Goal: Transaction & Acquisition: Obtain resource

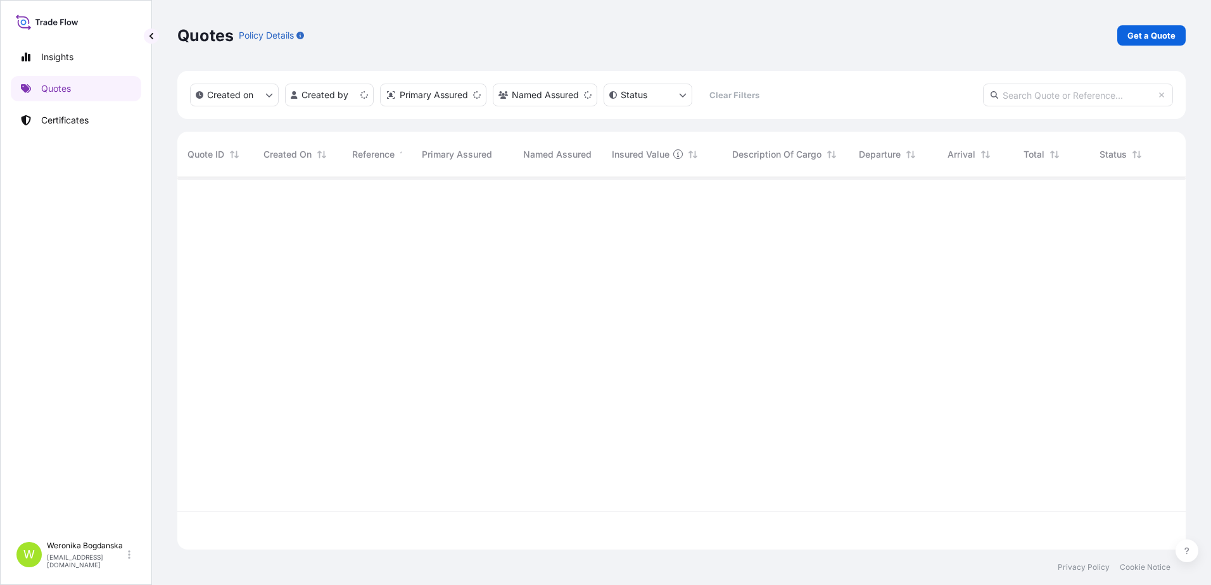
scroll to position [370, 999]
click at [1148, 39] on p "Get a Quote" at bounding box center [1151, 35] width 48 height 13
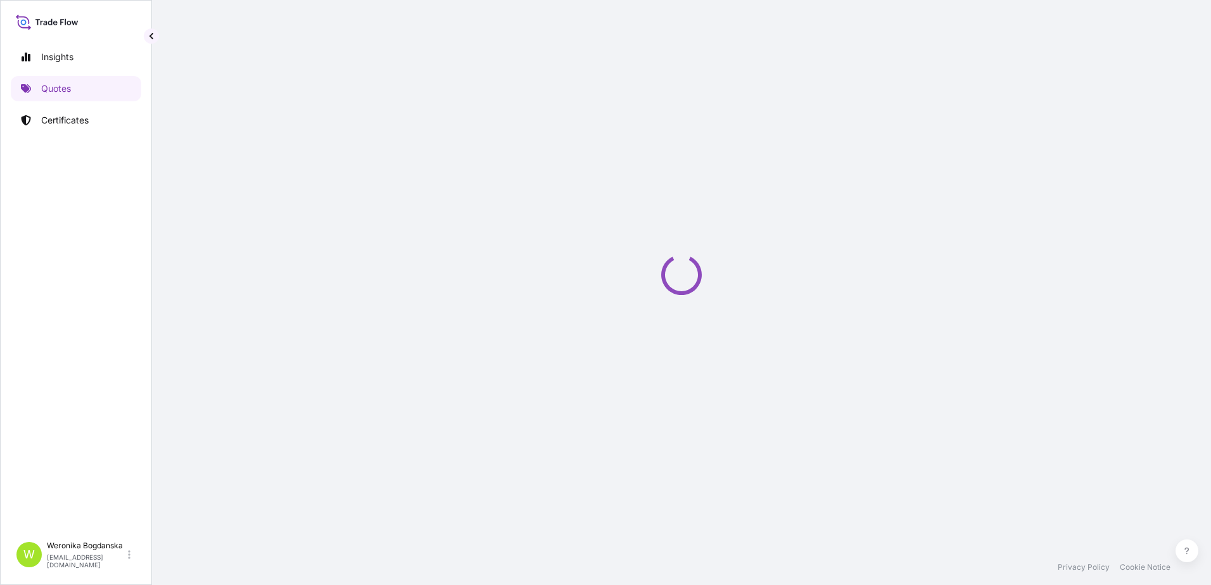
select select "Sea"
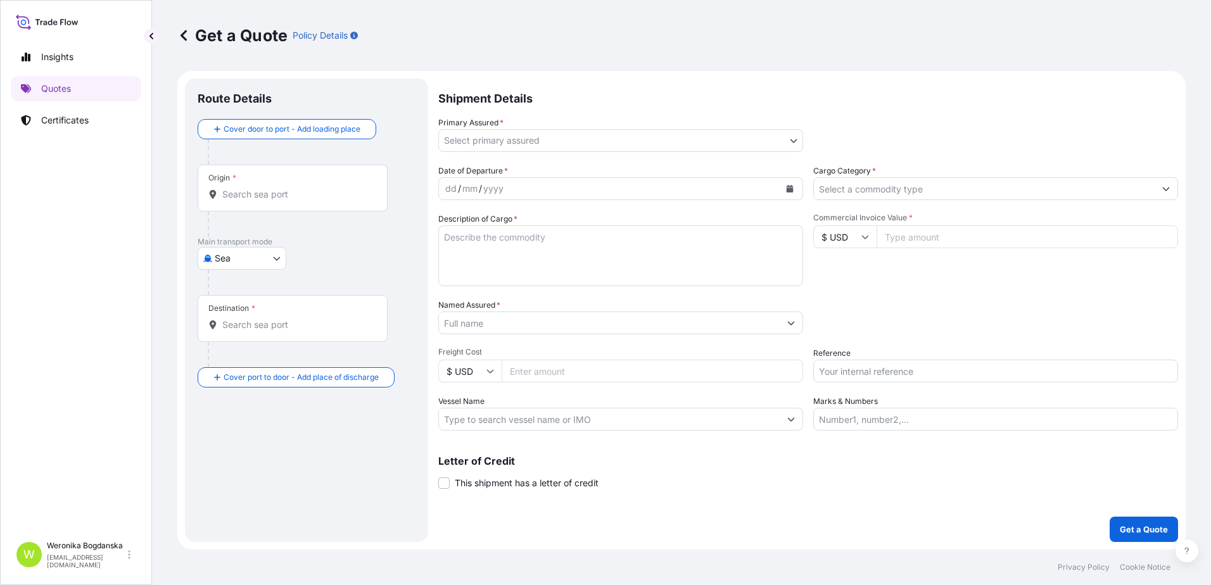
click at [296, 190] on input "Origin *" at bounding box center [296, 194] width 149 height 13
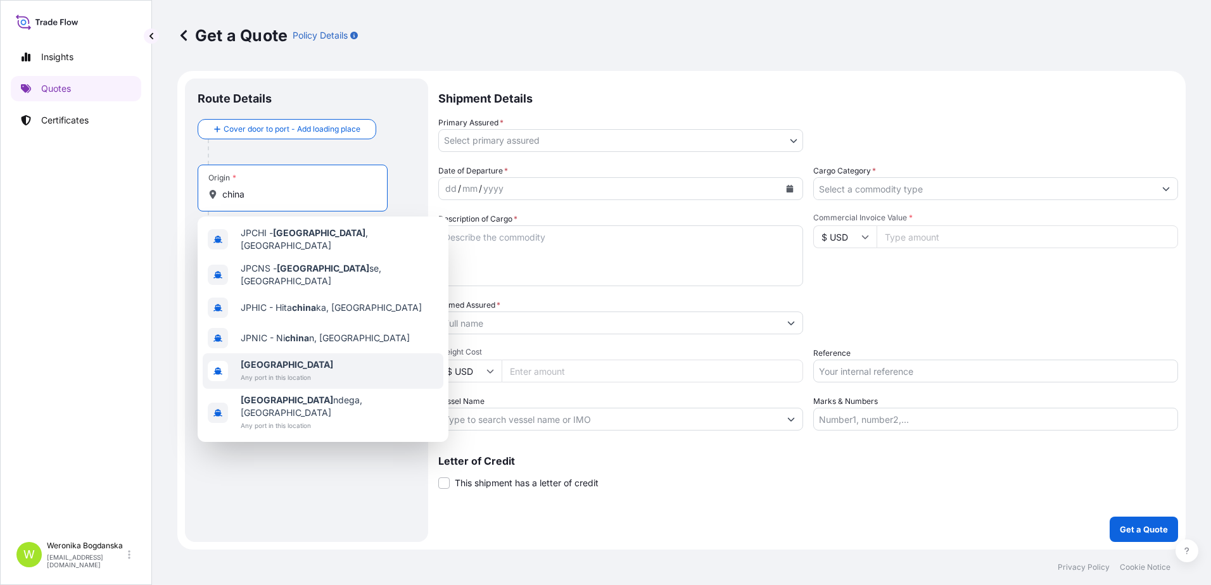
click at [279, 353] on div "[GEOGRAPHIC_DATA] Any port in this location" at bounding box center [323, 370] width 241 height 35
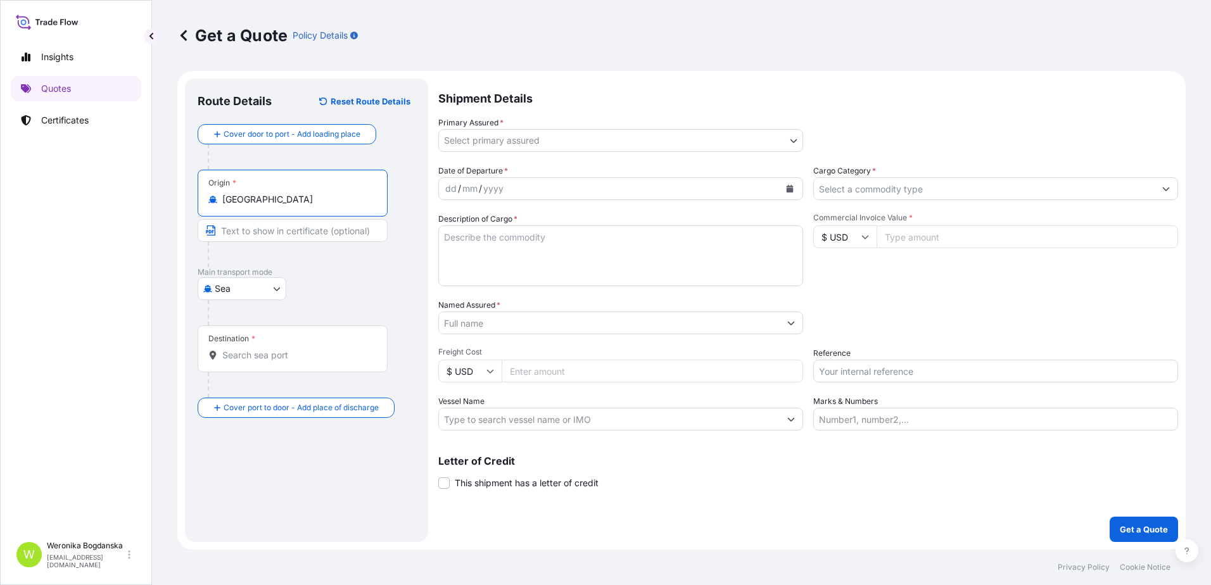
type input "[GEOGRAPHIC_DATA]"
click at [275, 348] on div "Destination *" at bounding box center [295, 348] width 194 height 47
click at [275, 349] on input "Destination *" at bounding box center [299, 355] width 154 height 13
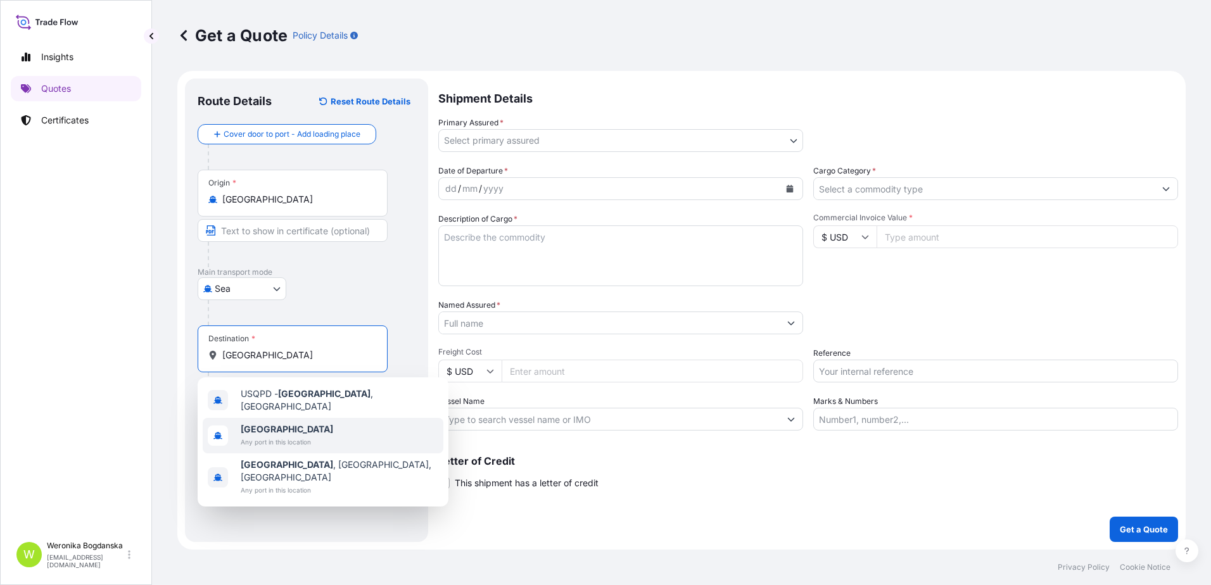
click at [267, 418] on div "[GEOGRAPHIC_DATA] Any port in this location" at bounding box center [323, 435] width 241 height 35
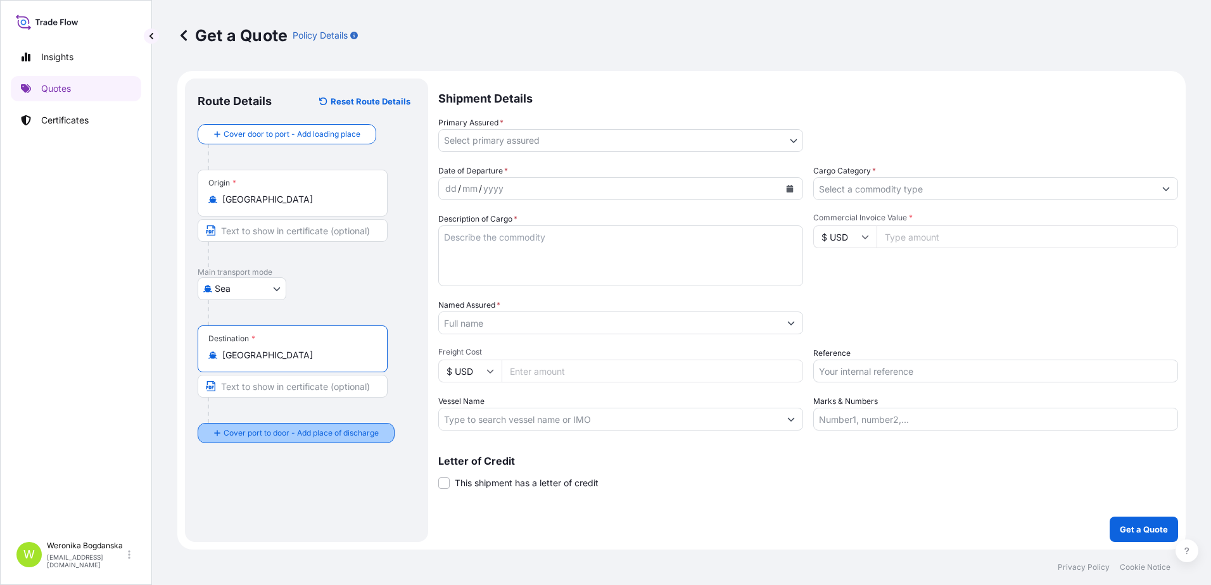
type input "[GEOGRAPHIC_DATA]"
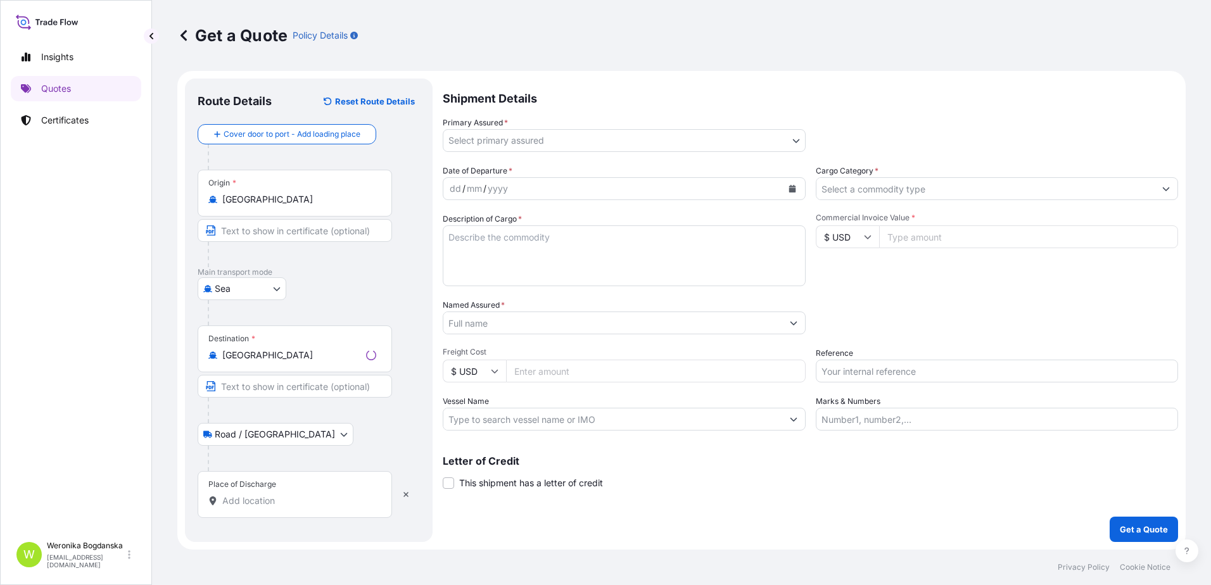
click at [297, 505] on input "Place of Discharge" at bounding box center [299, 501] width 154 height 13
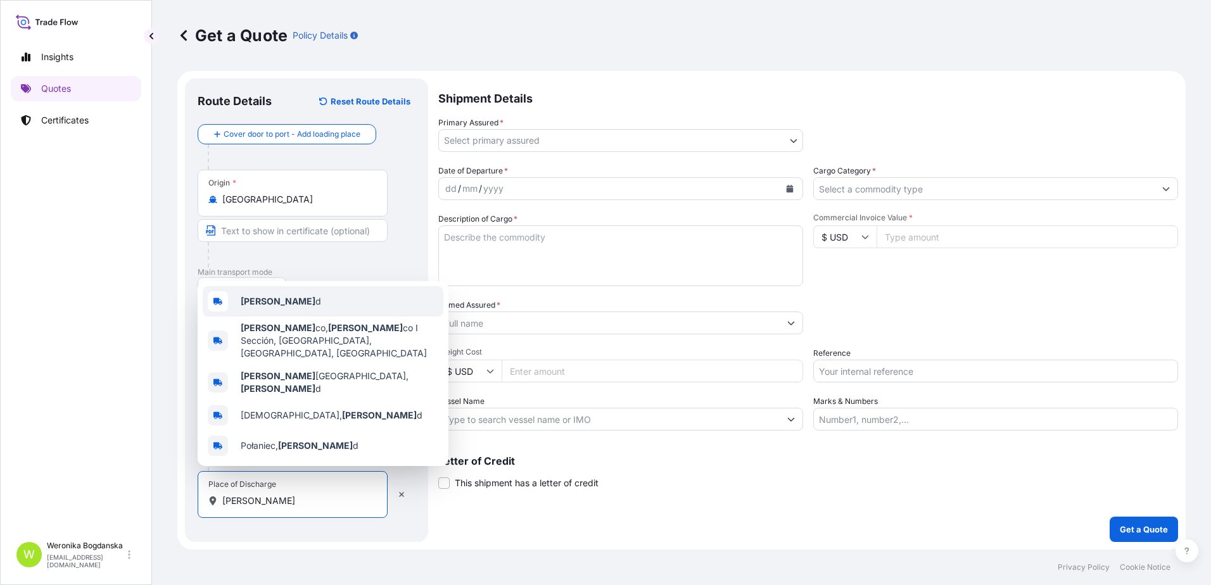
click at [278, 317] on div "[PERSON_NAME] d" at bounding box center [323, 301] width 241 height 30
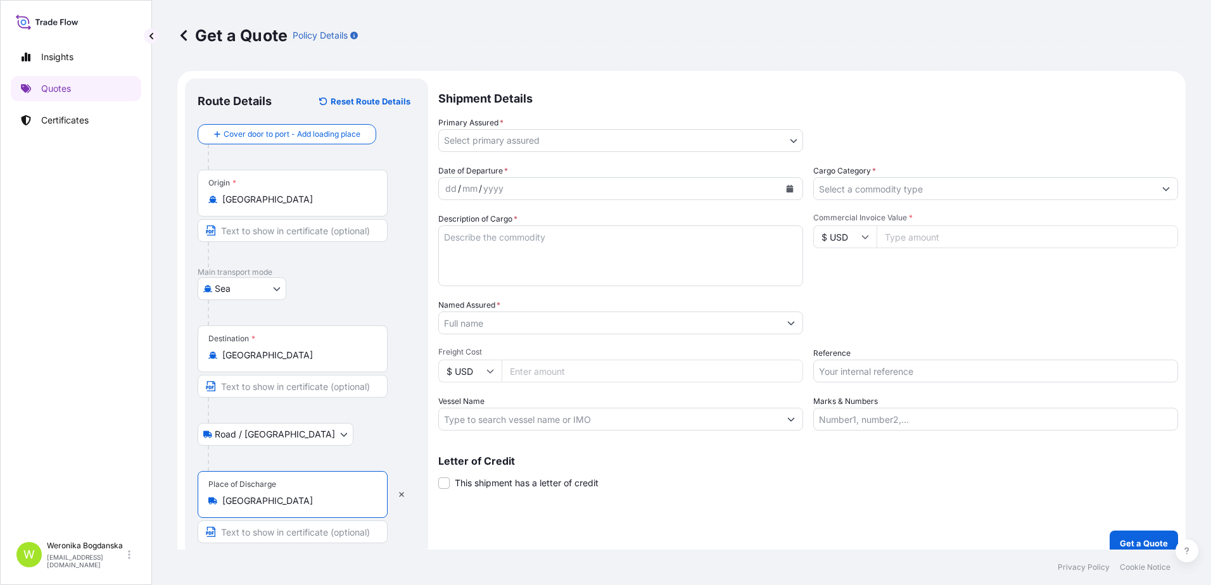
type input "[GEOGRAPHIC_DATA]"
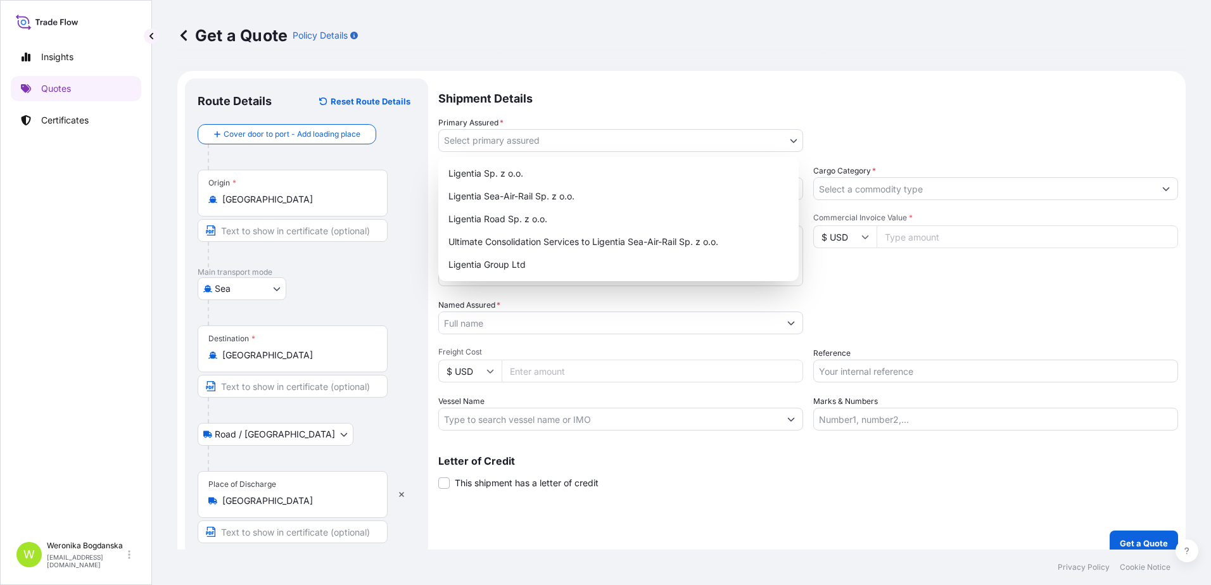
click at [617, 139] on body "3 options available. 0 options available. 5 options available. Insights Quotes …" at bounding box center [605, 292] width 1211 height 585
click at [533, 202] on div "Ligentia Sea-Air-Rail Sp. z o.o." at bounding box center [618, 196] width 350 height 23
select select "31440"
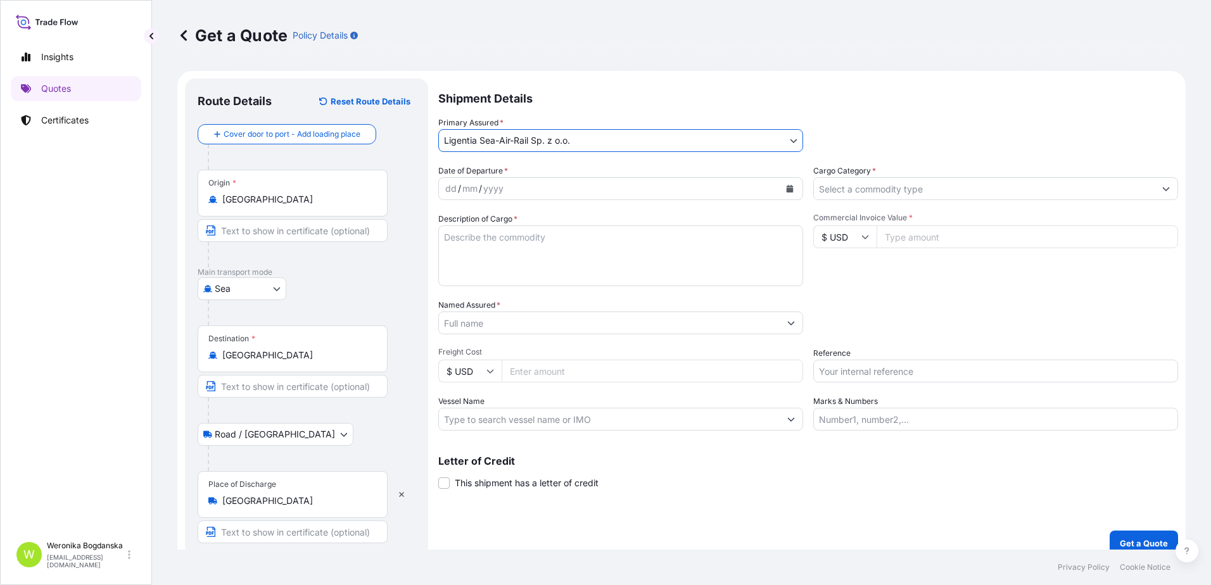
click at [792, 190] on button "Calendar" at bounding box center [789, 189] width 20 height 20
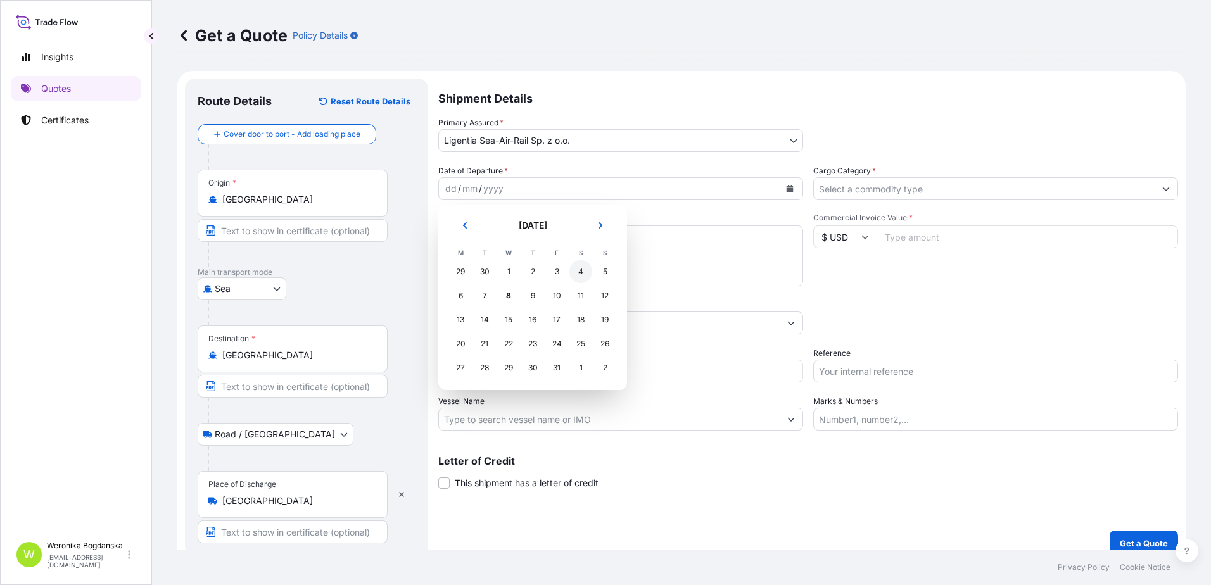
click at [583, 273] on div "4" at bounding box center [580, 271] width 23 height 23
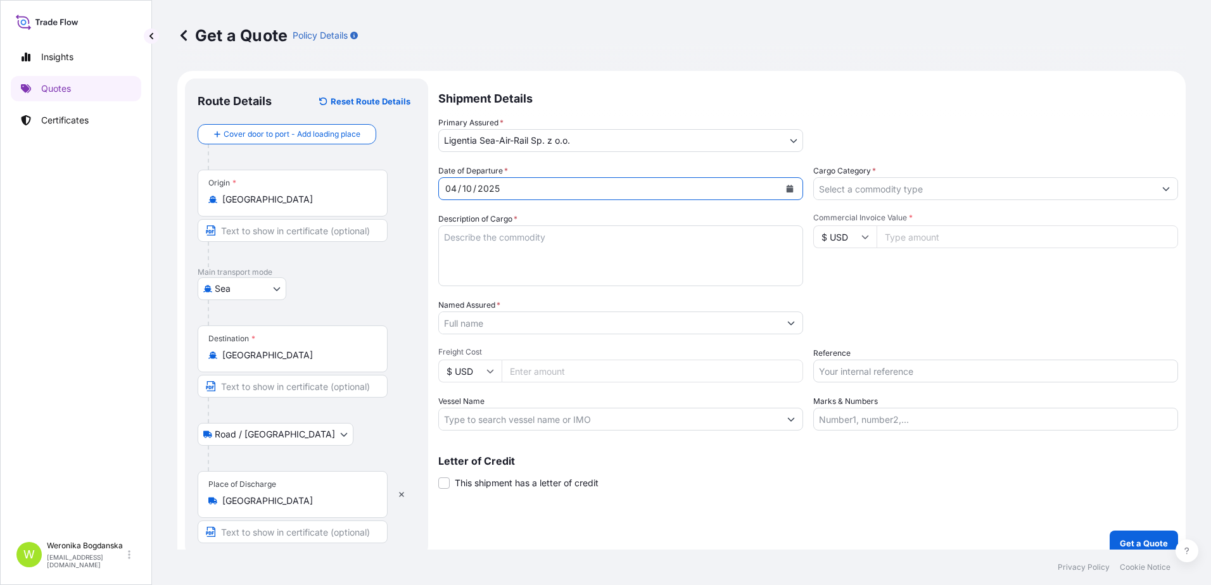
click at [901, 194] on input "Cargo Category *" at bounding box center [984, 188] width 341 height 23
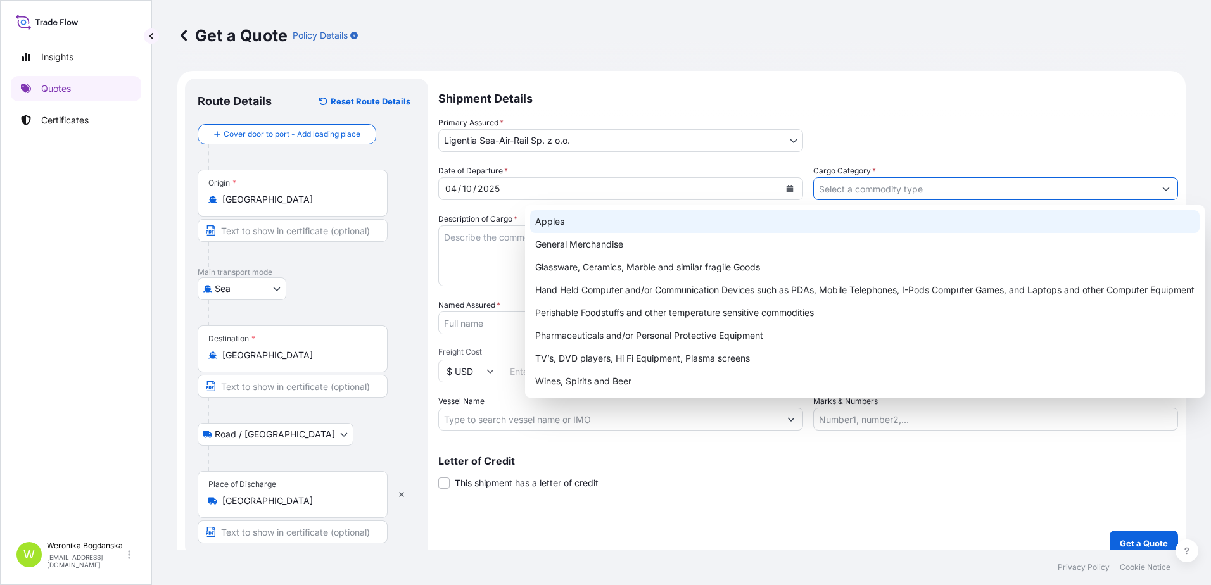
click at [626, 244] on div "General Merchandise" at bounding box center [864, 244] width 669 height 23
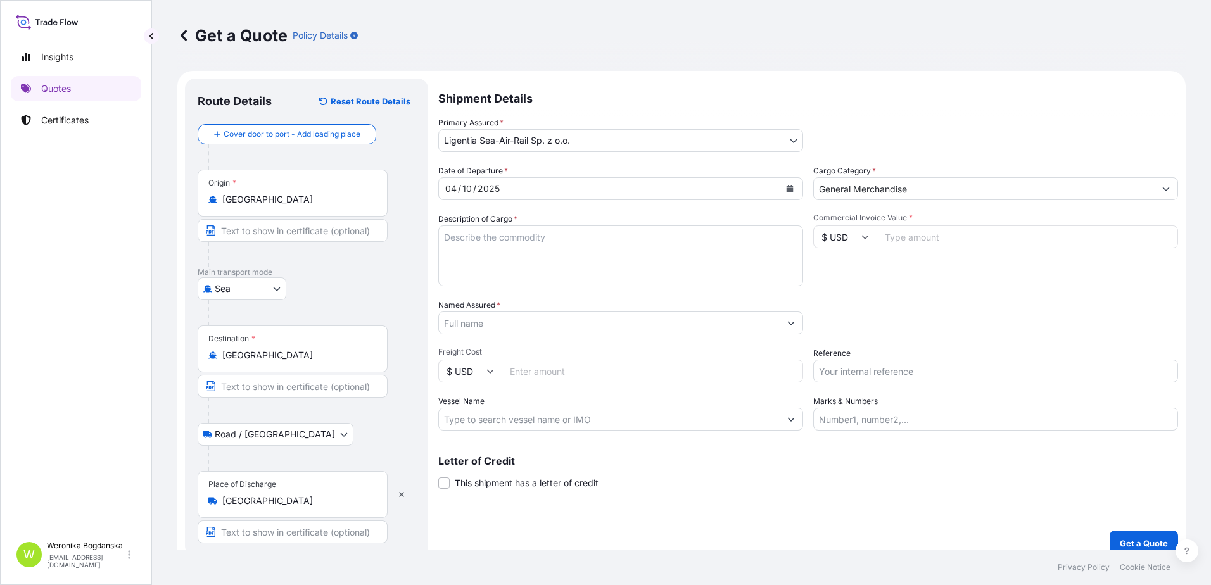
type input "Wines, Spirits and Beer"
click at [912, 375] on input "Reference" at bounding box center [995, 371] width 365 height 23
paste input "S02052613"
type input "S02052613"
click at [876, 189] on input "Wines, Spirits and Beer" at bounding box center [984, 188] width 341 height 23
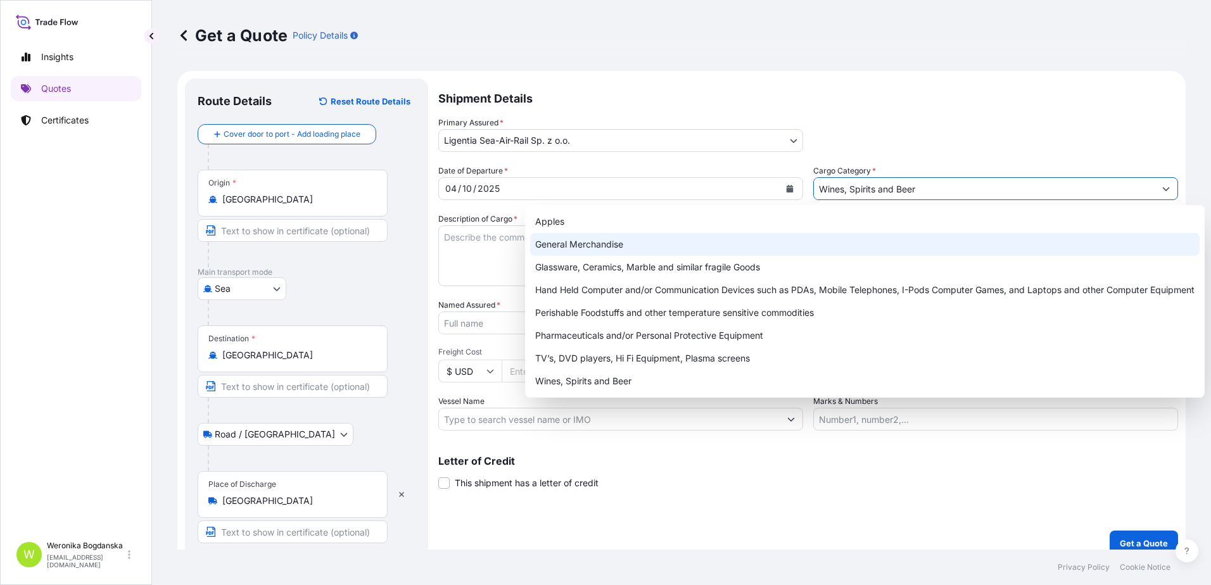
click at [665, 248] on div "General Merchandise" at bounding box center [864, 244] width 669 height 23
type input "General Merchandise"
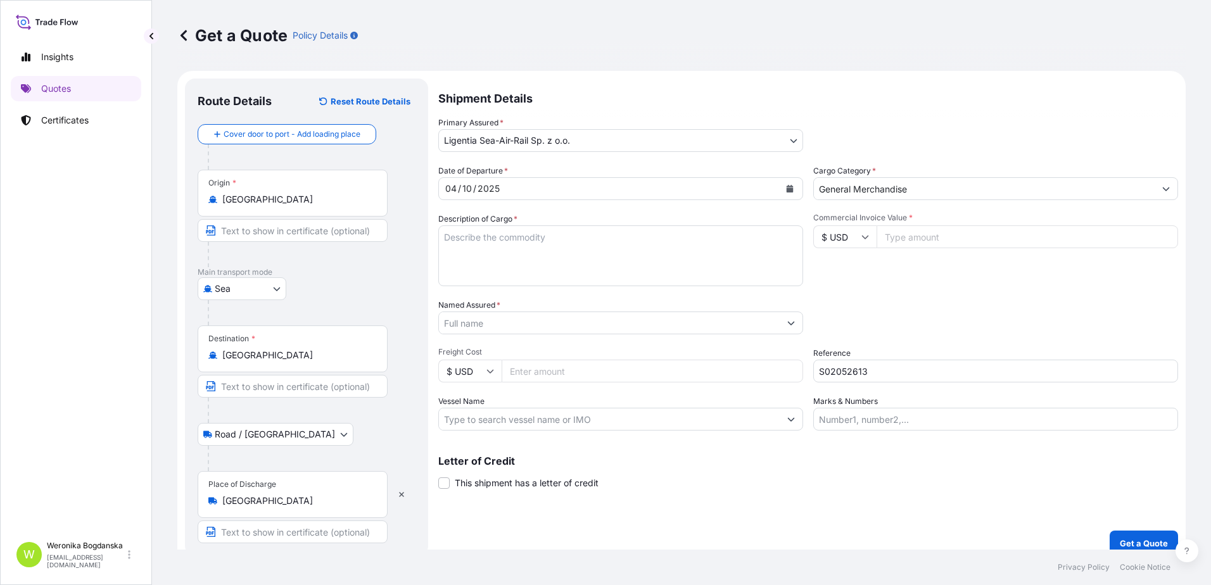
click at [490, 247] on textarea "Description of Cargo *" at bounding box center [620, 255] width 365 height 61
paste textarea "HANDBAGS"
click at [459, 277] on textarea "HANDBAGS" at bounding box center [620, 255] width 365 height 61
paste textarea "MODEOOLU0779310 OOLKQZ2239 20GP 1969.00 KG 26.35 M3 164 CTN"
click at [467, 258] on textarea "HANDBAGS MODEOOLU0779310 OOLKQZ2239 20GP 1969.00 KG 26.35 M3 164 CTN" at bounding box center [620, 255] width 365 height 61
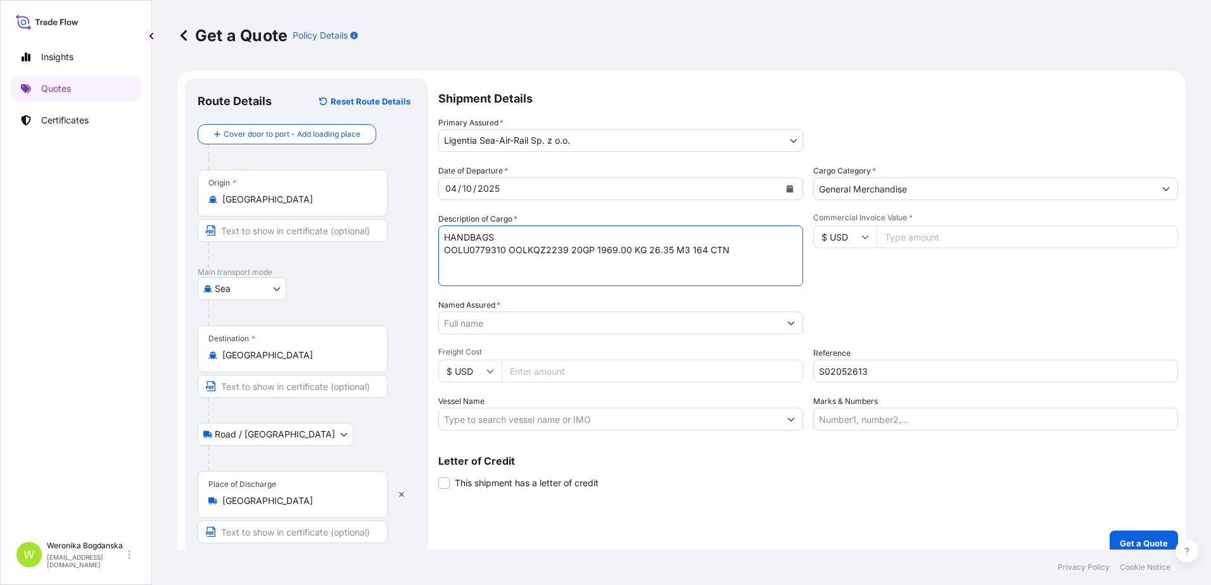
type textarea "HANDBAGS OOLU0779310 OOLKQZ2239 20GP 1969.00 KG 26.35 M3 164 CTN"
click at [665, 322] on input "Named Assured *" at bounding box center [609, 323] width 341 height 23
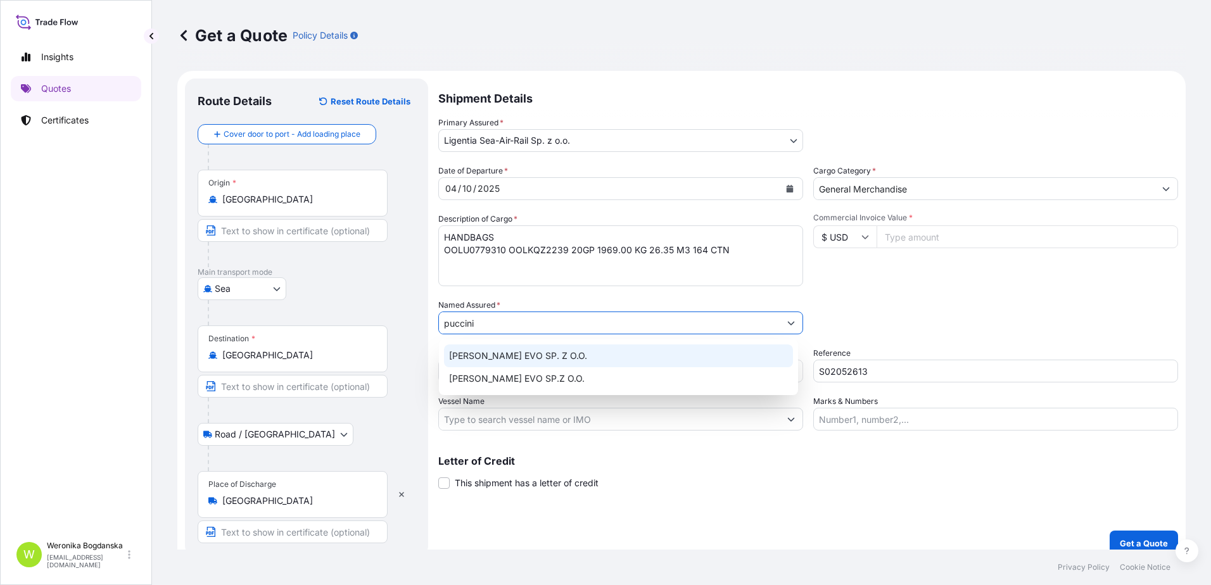
click at [528, 358] on span "[PERSON_NAME] EVO SP. Z O.O." at bounding box center [518, 356] width 138 height 13
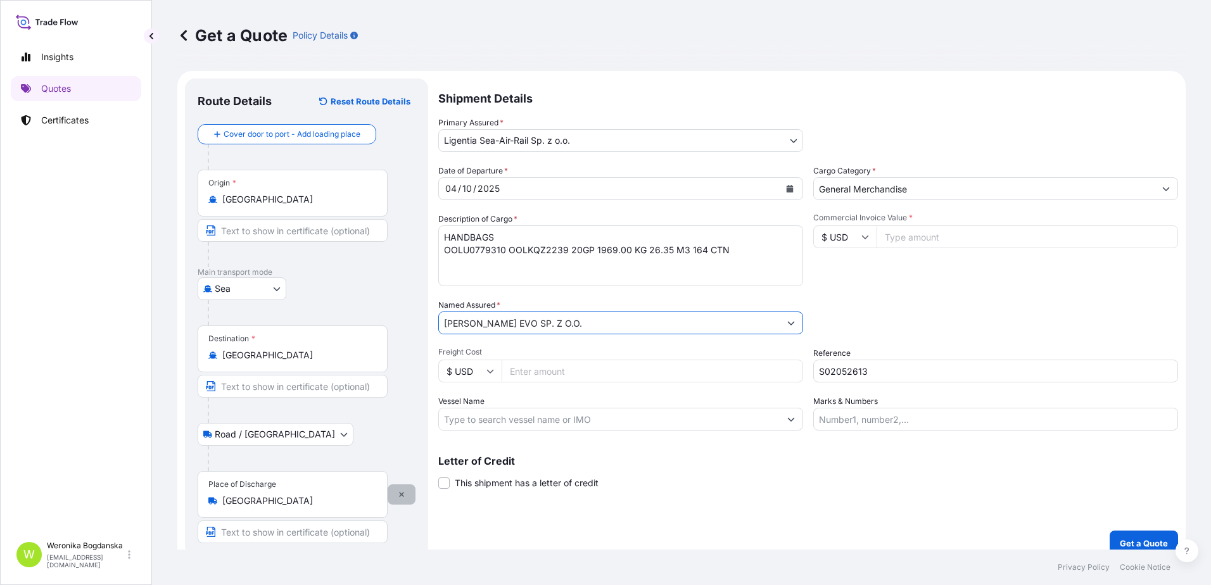
type input "[PERSON_NAME] EVO SP. Z O.O."
click at [401, 495] on icon "button" at bounding box center [401, 494] width 5 height 5
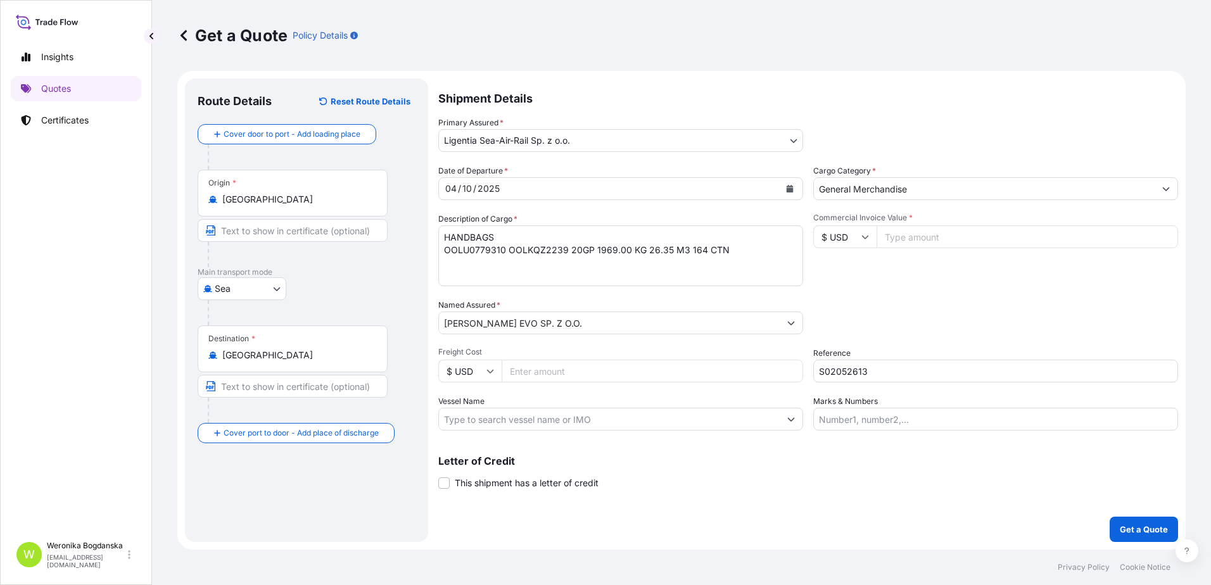
click at [574, 382] on input "Freight Cost" at bounding box center [652, 371] width 301 height 23
click at [354, 336] on form "Route Details Reset Route Details Cover door to port - Add loading place Place …" at bounding box center [681, 310] width 1008 height 479
type input "17180"
click at [303, 327] on div "Destination * [GEOGRAPHIC_DATA]" at bounding box center [293, 348] width 190 height 47
click at [303, 349] on input "[GEOGRAPHIC_DATA]" at bounding box center [296, 355] width 149 height 13
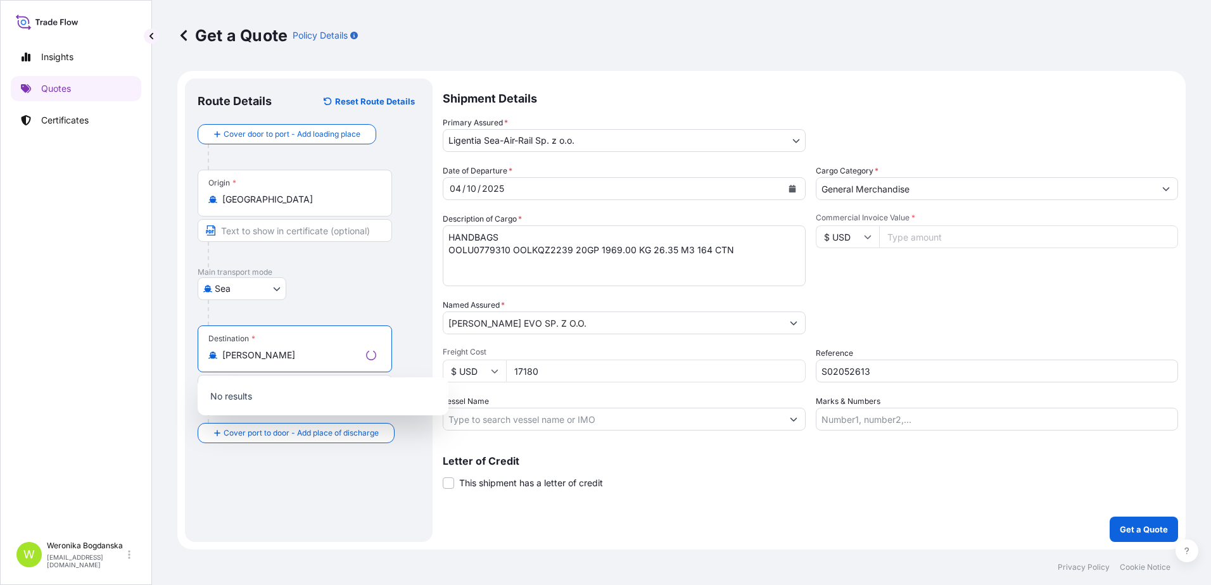
type input "[GEOGRAPHIC_DATA]"
click at [554, 363] on input "17180" at bounding box center [656, 371] width 300 height 23
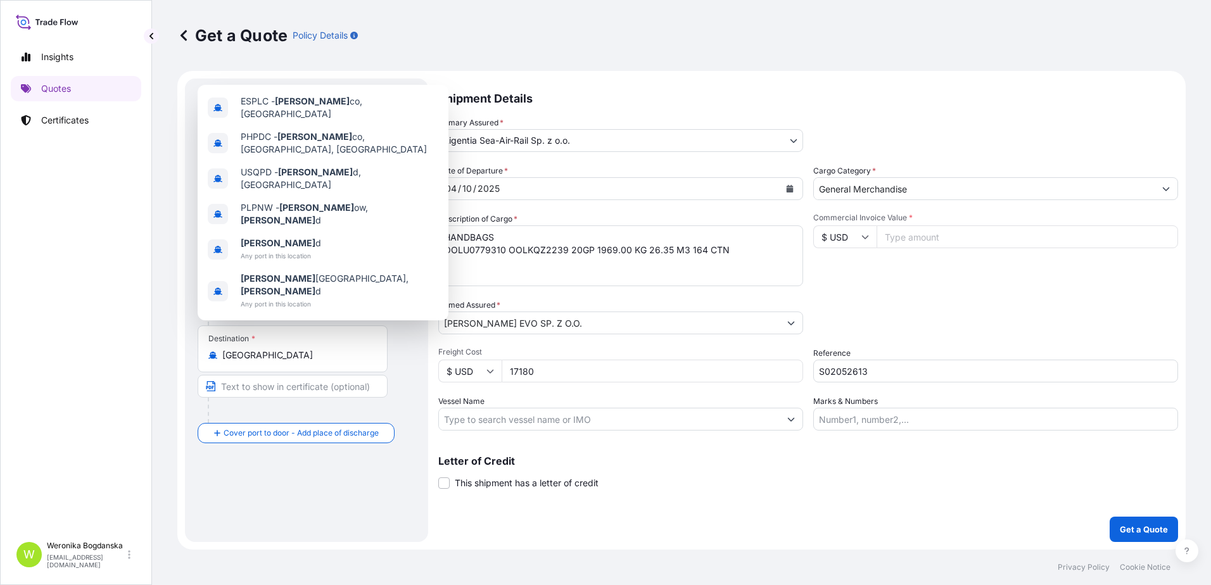
click at [554, 363] on input "17180" at bounding box center [652, 371] width 301 height 23
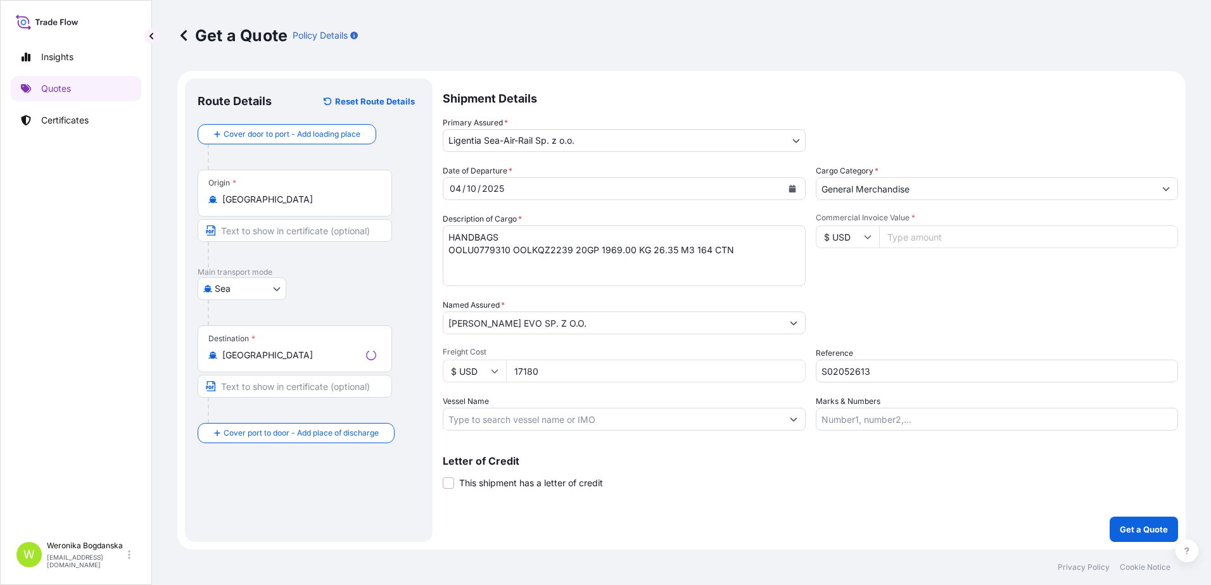
drag, startPoint x: 548, startPoint y: 366, endPoint x: 484, endPoint y: 363, distance: 64.7
click at [483, 363] on div "$ USD 17180" at bounding box center [624, 371] width 363 height 23
click at [939, 241] on input "Commercial Invoice Value *" at bounding box center [1026, 236] width 301 height 23
type input "17180"
click at [1131, 532] on p "Get a Quote" at bounding box center [1144, 529] width 48 height 13
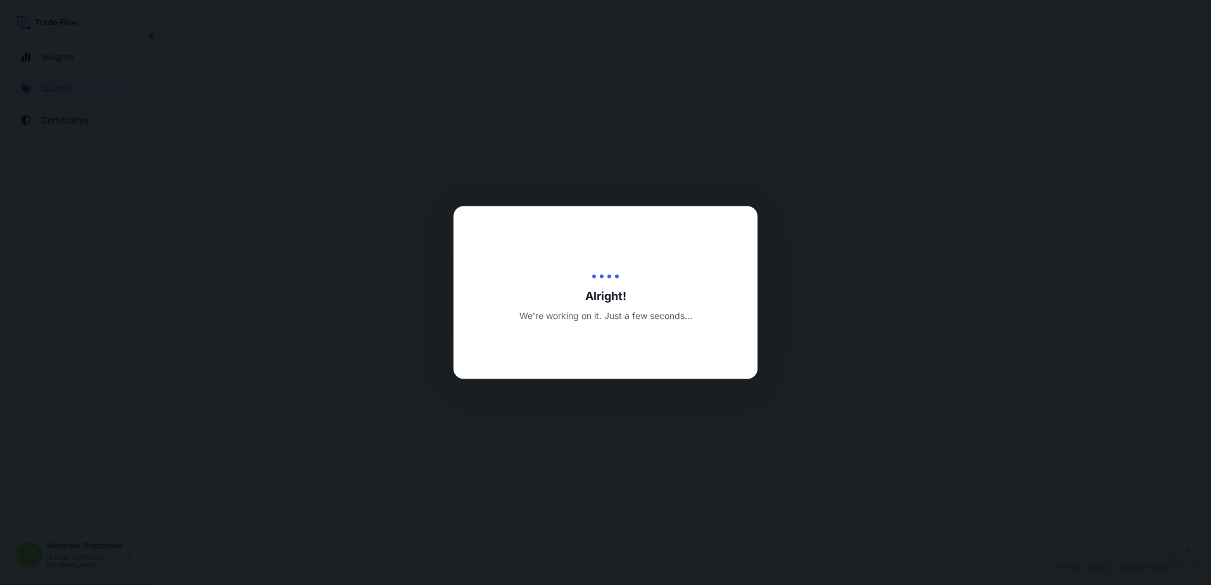
select select "Sea"
select select "31440"
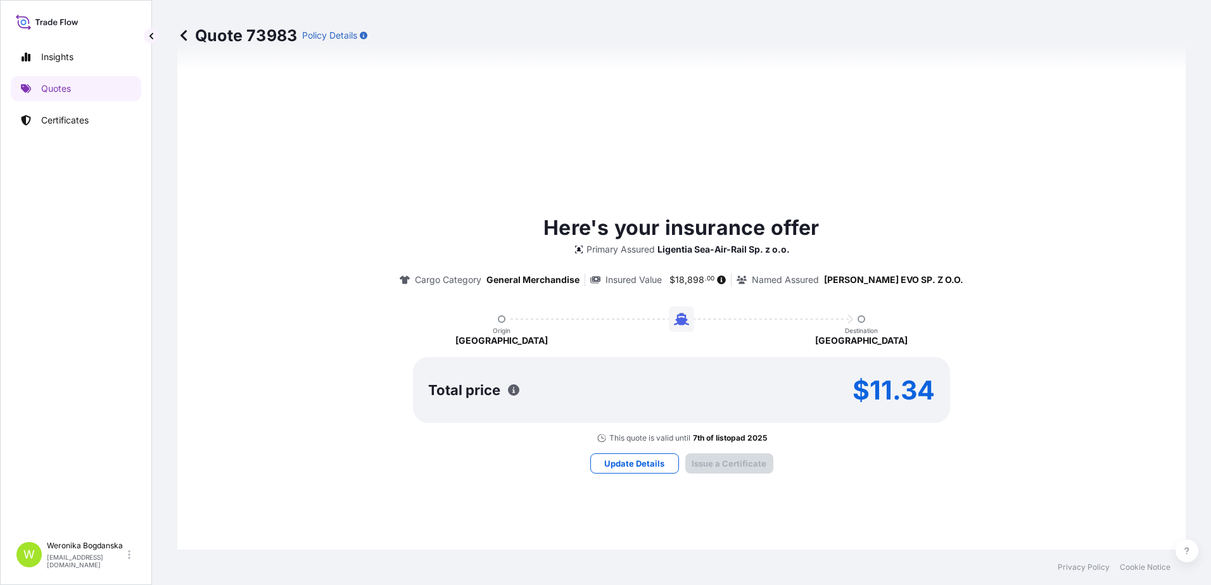
type input "[DATE]"
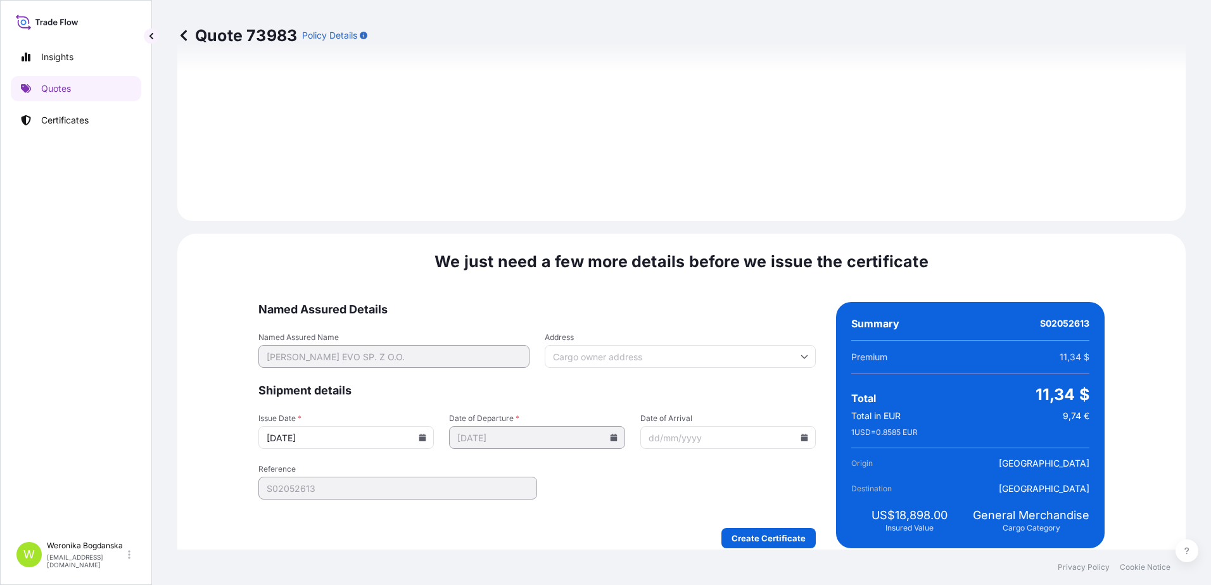
scroll to position [1444, 0]
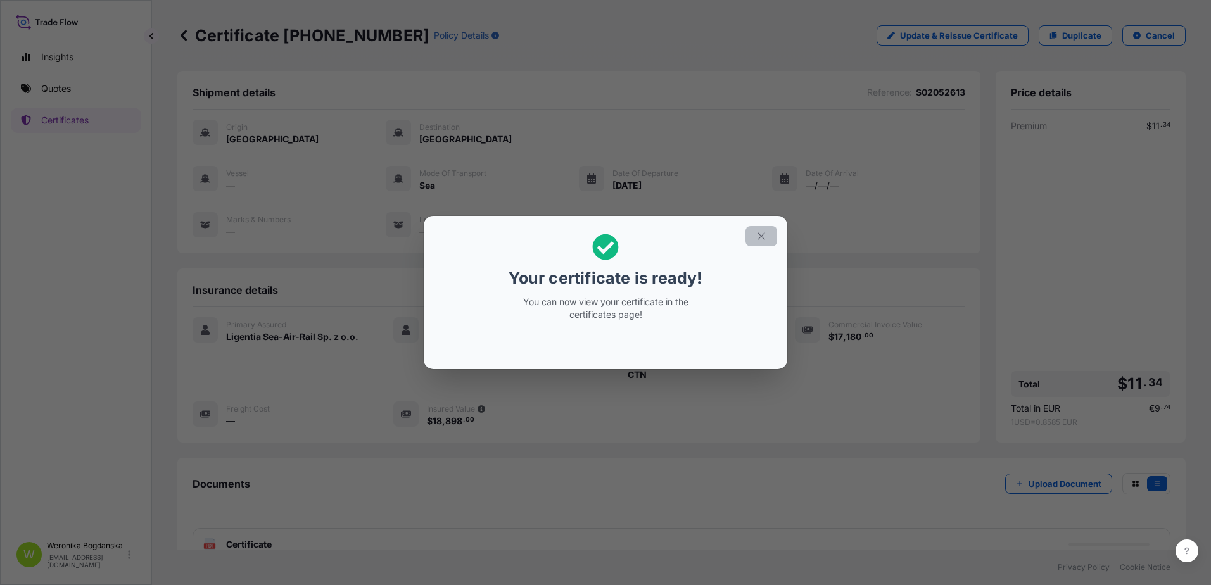
click at [758, 237] on icon "button" at bounding box center [760, 235] width 11 height 11
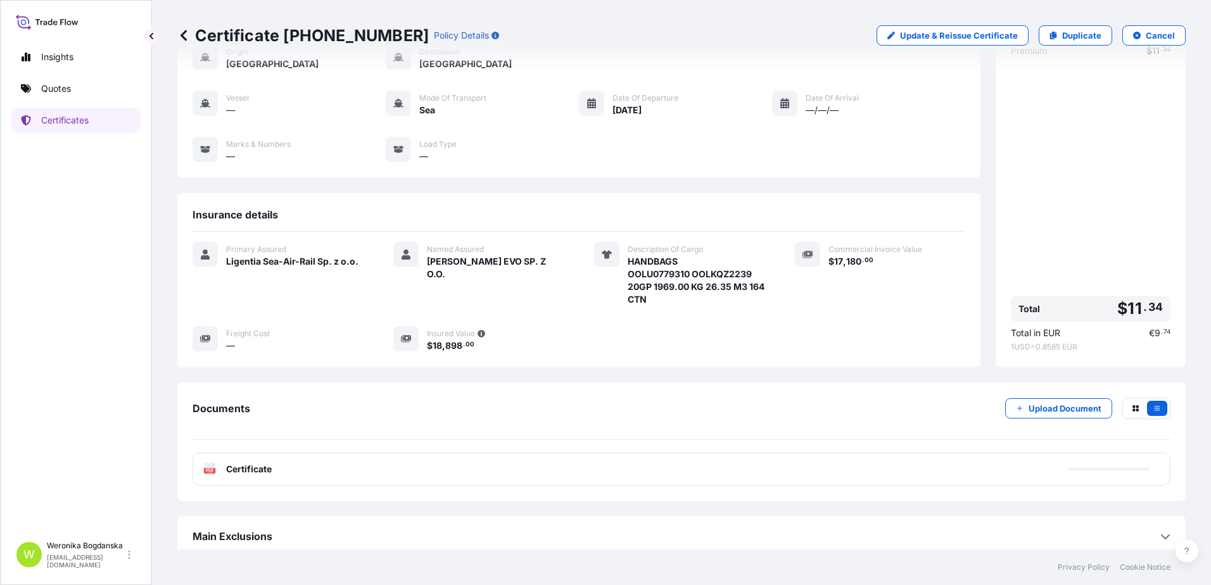
scroll to position [82, 0]
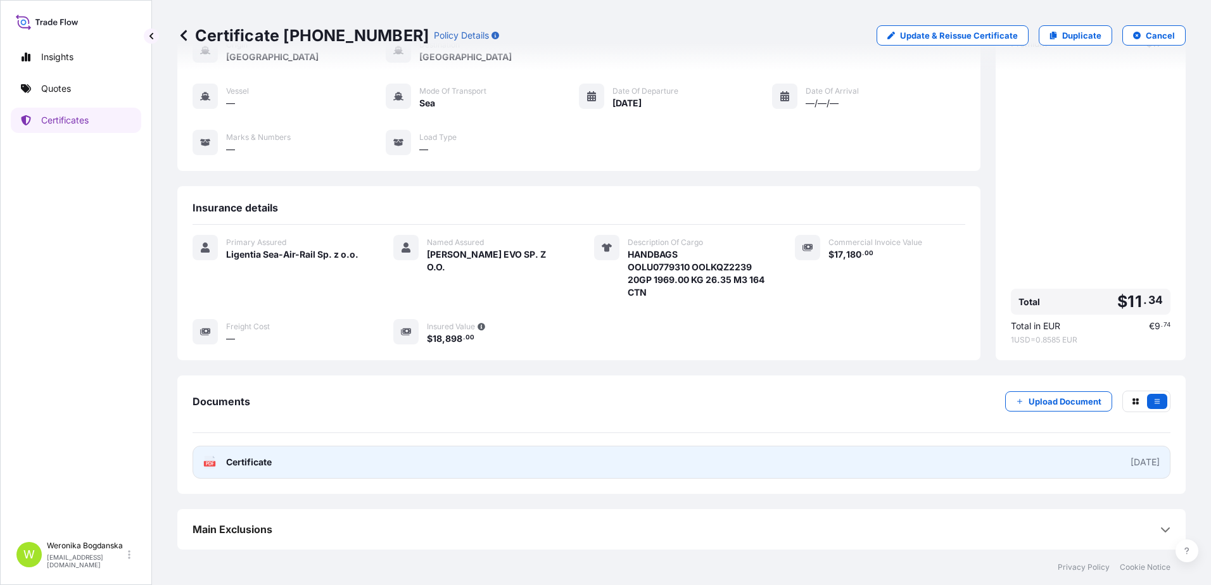
click at [699, 465] on link "PDF Certificate [DATE]" at bounding box center [681, 462] width 978 height 33
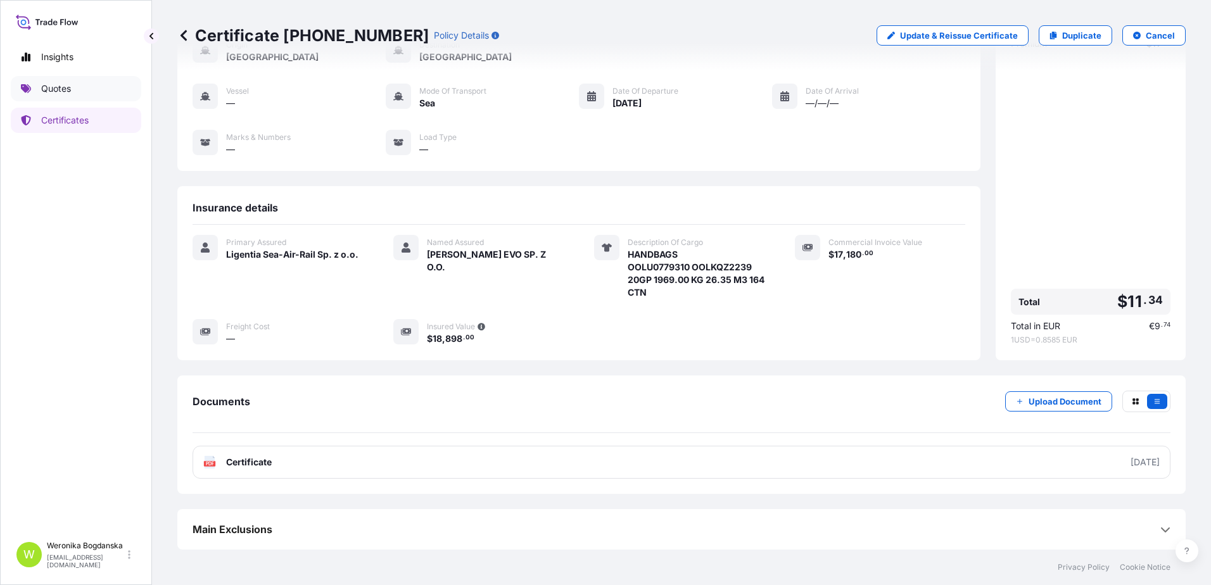
click at [82, 99] on link "Quotes" at bounding box center [76, 88] width 130 height 25
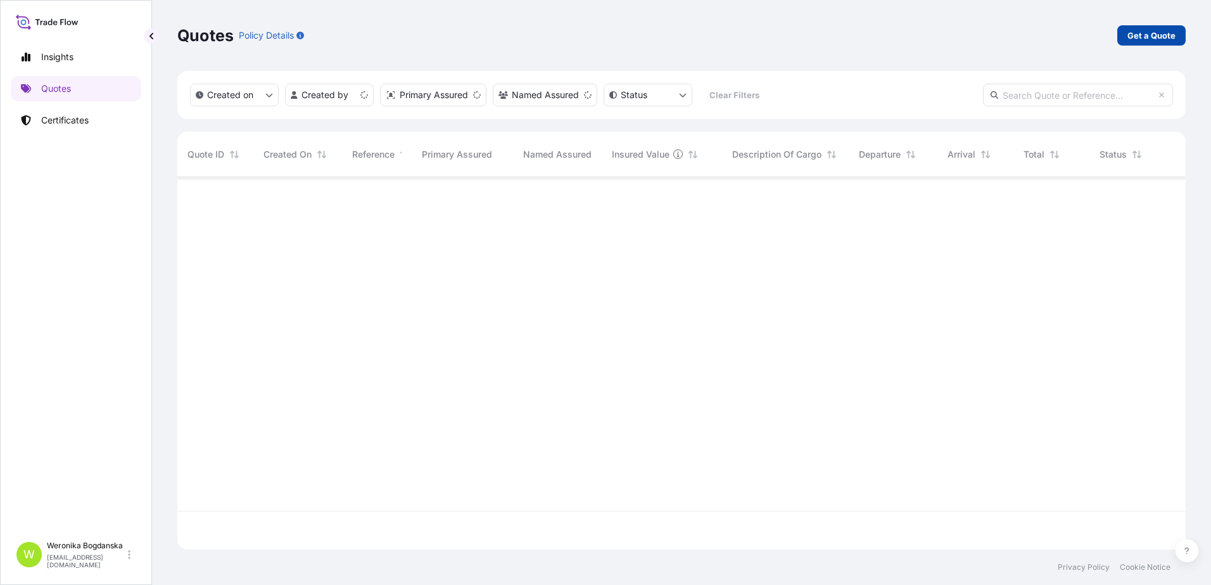
scroll to position [370, 999]
click at [1142, 34] on p "Get a Quote" at bounding box center [1151, 35] width 48 height 13
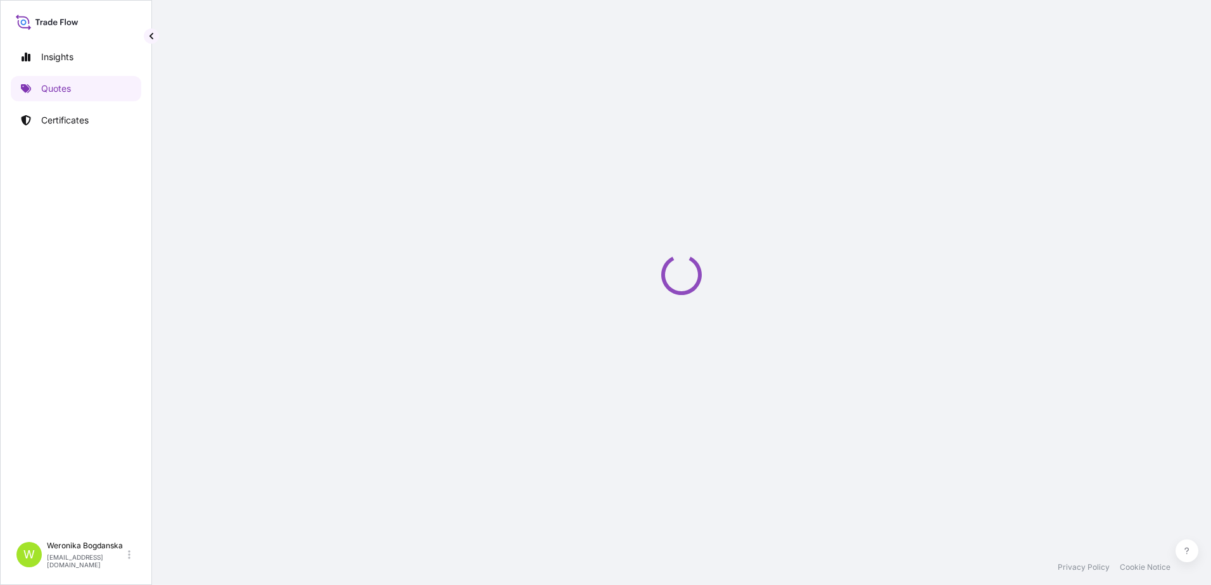
select select "Sea"
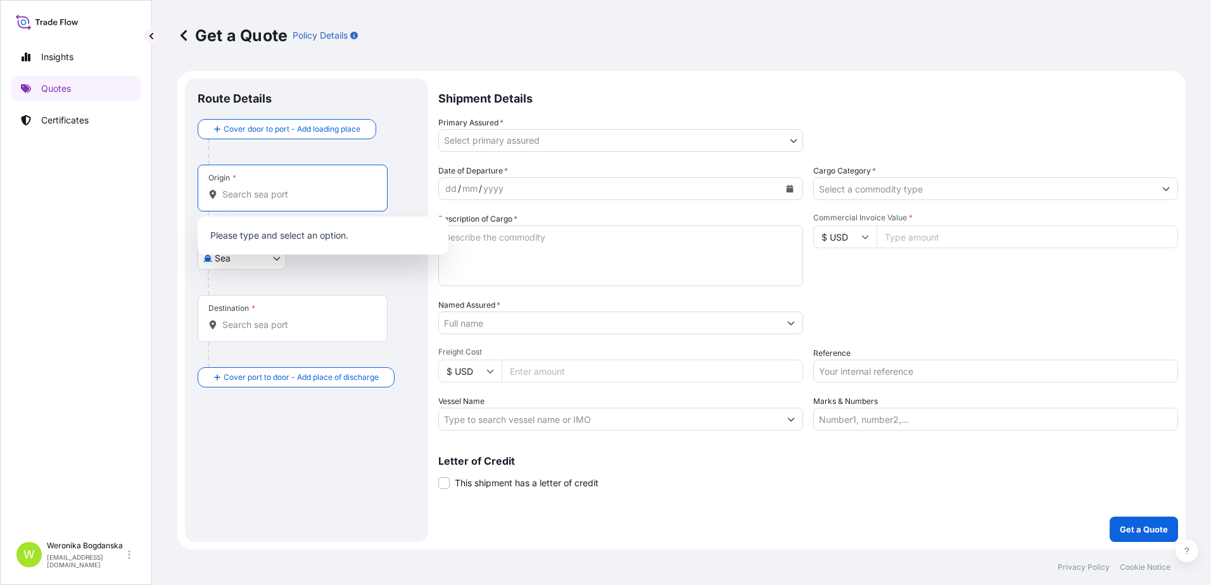
click at [310, 192] on input "Origin *" at bounding box center [296, 194] width 149 height 13
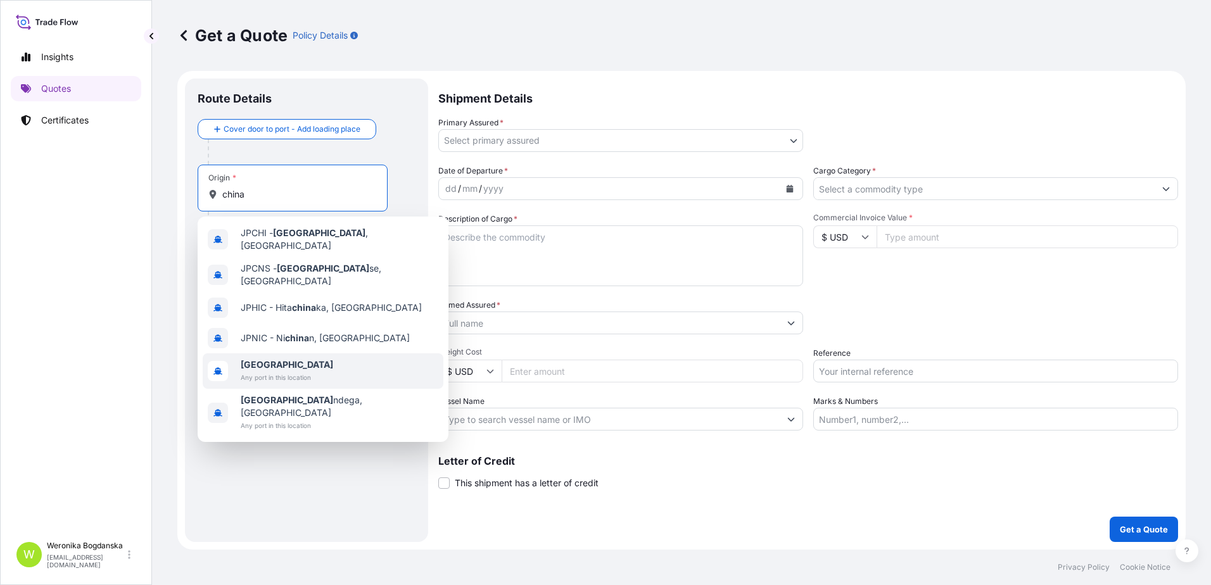
click at [281, 358] on span "[GEOGRAPHIC_DATA]" at bounding box center [287, 364] width 92 height 13
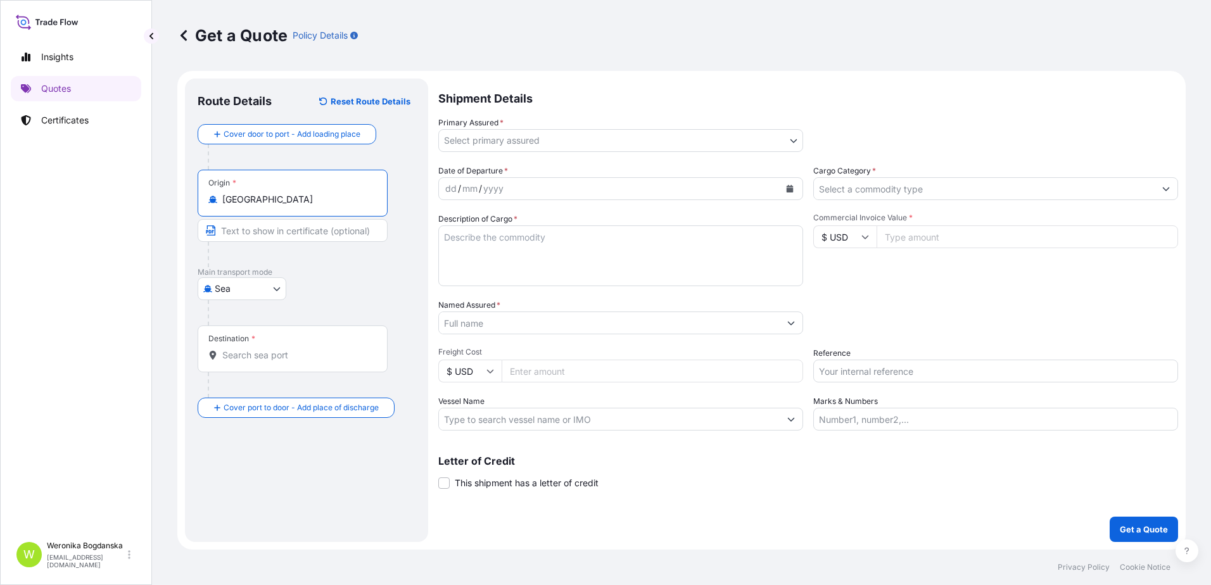
type input "[GEOGRAPHIC_DATA]"
click at [282, 363] on div "Destination *" at bounding box center [293, 348] width 190 height 47
click at [282, 362] on input "Destination *" at bounding box center [296, 355] width 149 height 13
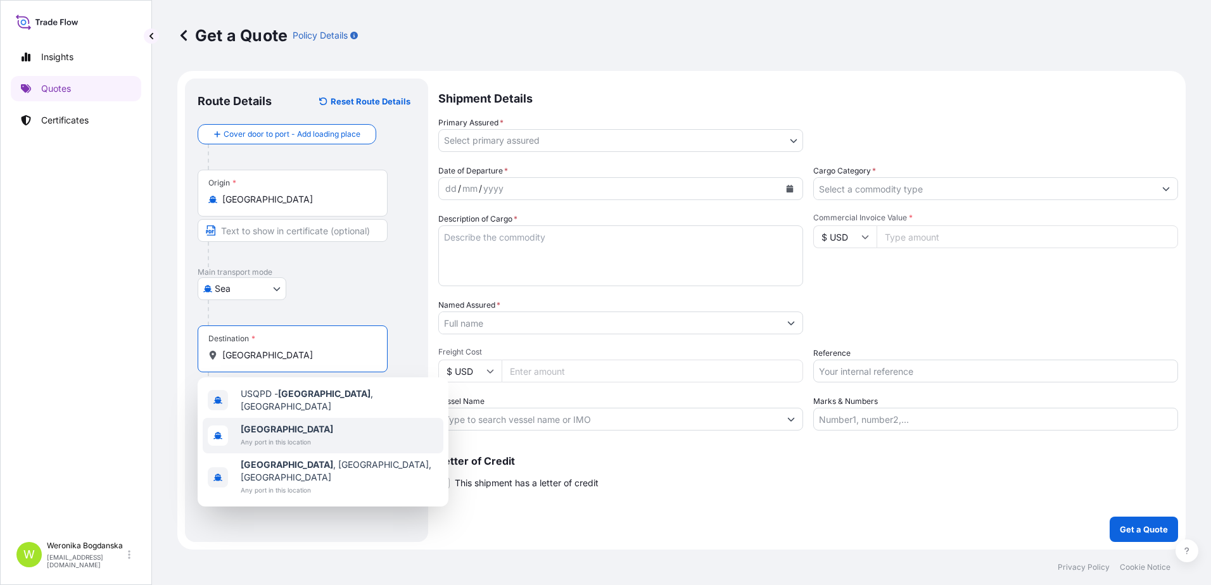
click at [312, 421] on div "[GEOGRAPHIC_DATA] Any port in this location" at bounding box center [323, 435] width 241 height 35
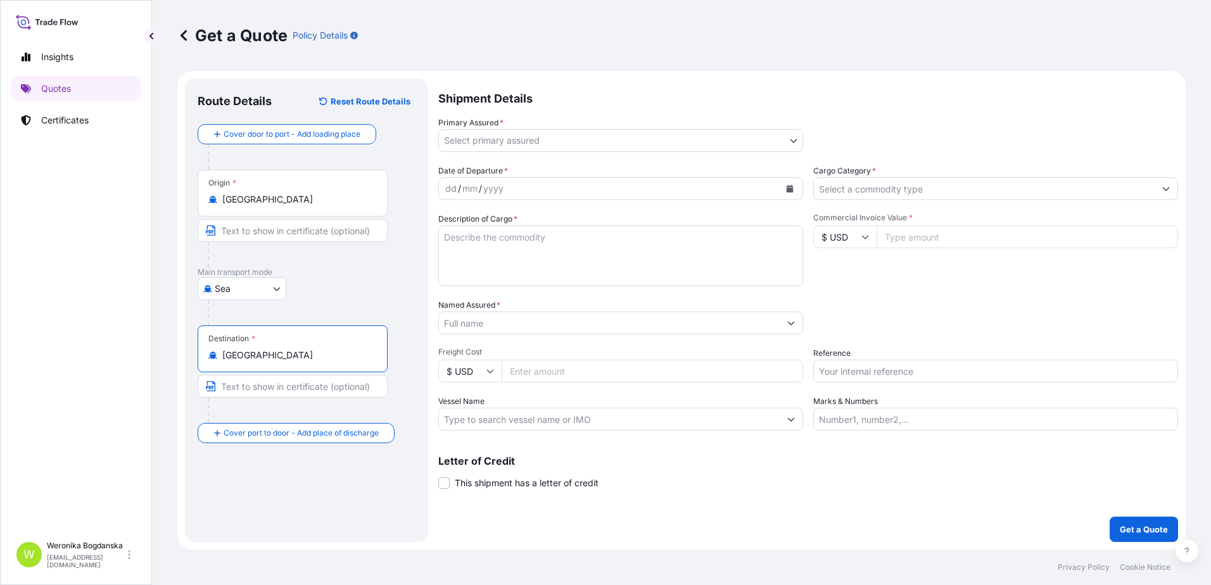
type input "[GEOGRAPHIC_DATA]"
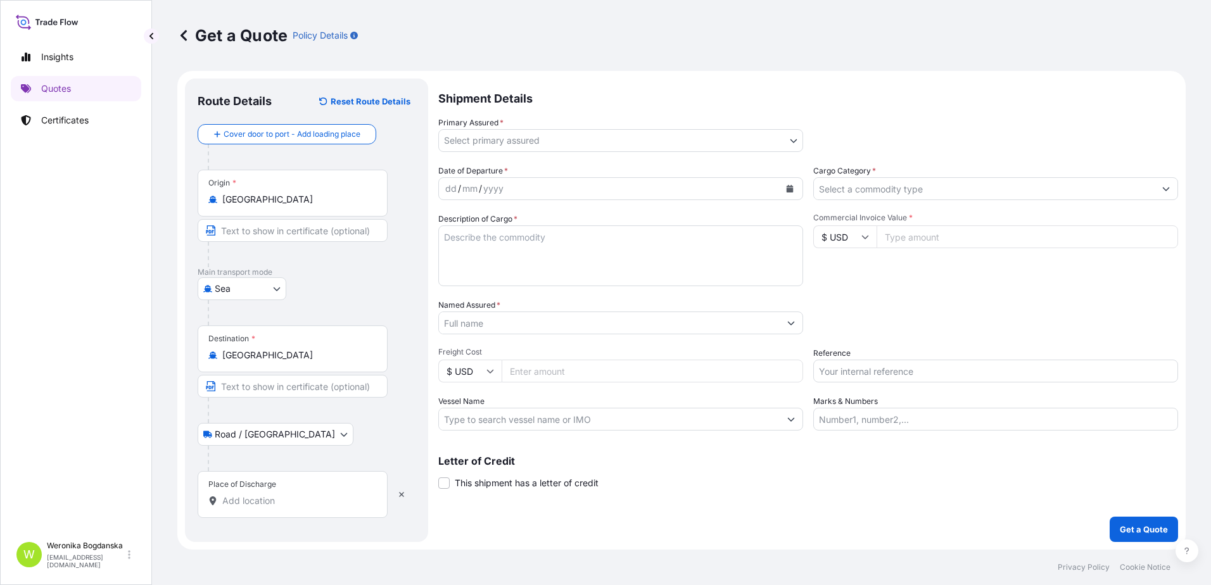
click at [299, 496] on input "Place of Discharge" at bounding box center [296, 501] width 149 height 13
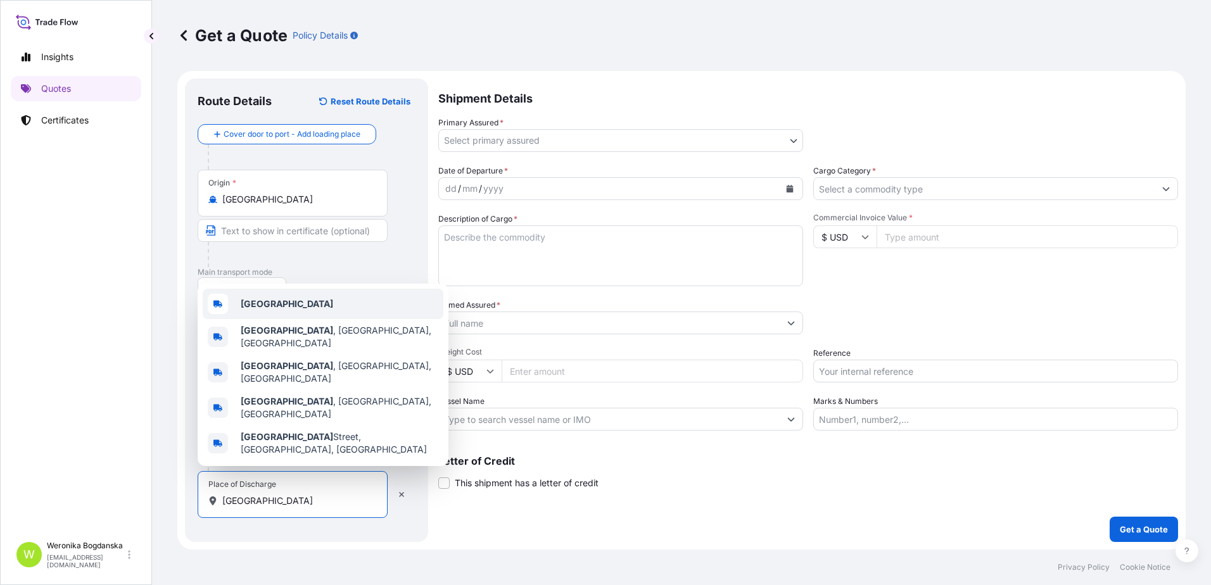
click at [260, 309] on b "[GEOGRAPHIC_DATA]" at bounding box center [287, 303] width 92 height 11
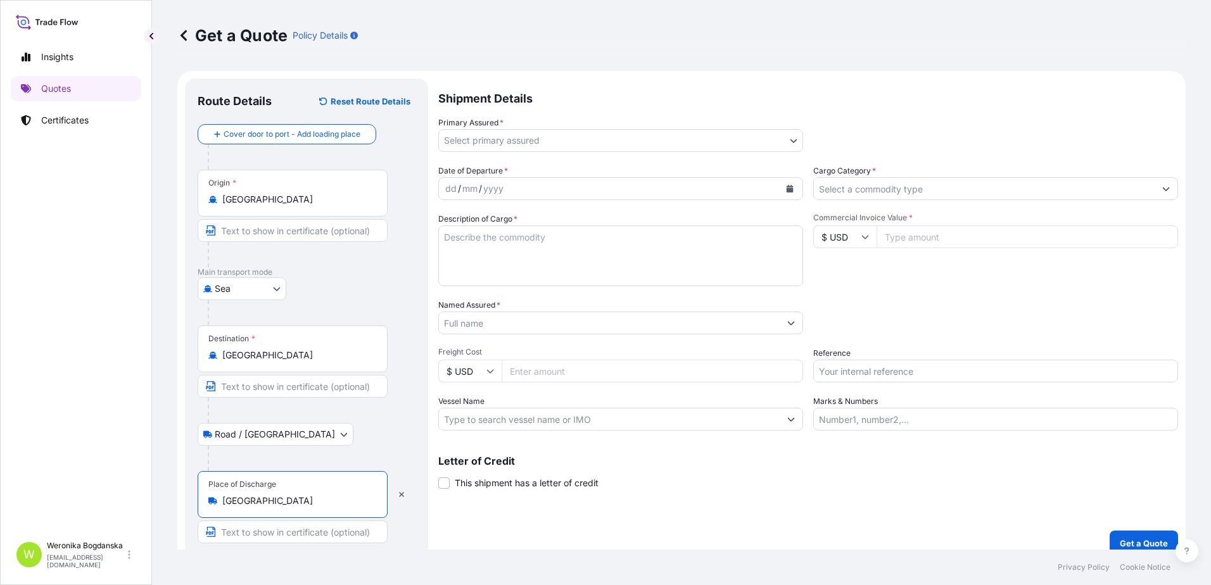
type input "[GEOGRAPHIC_DATA]"
click at [565, 143] on body "3 options available. 0 options available. 5 options available. Insights Quotes …" at bounding box center [605, 292] width 1211 height 585
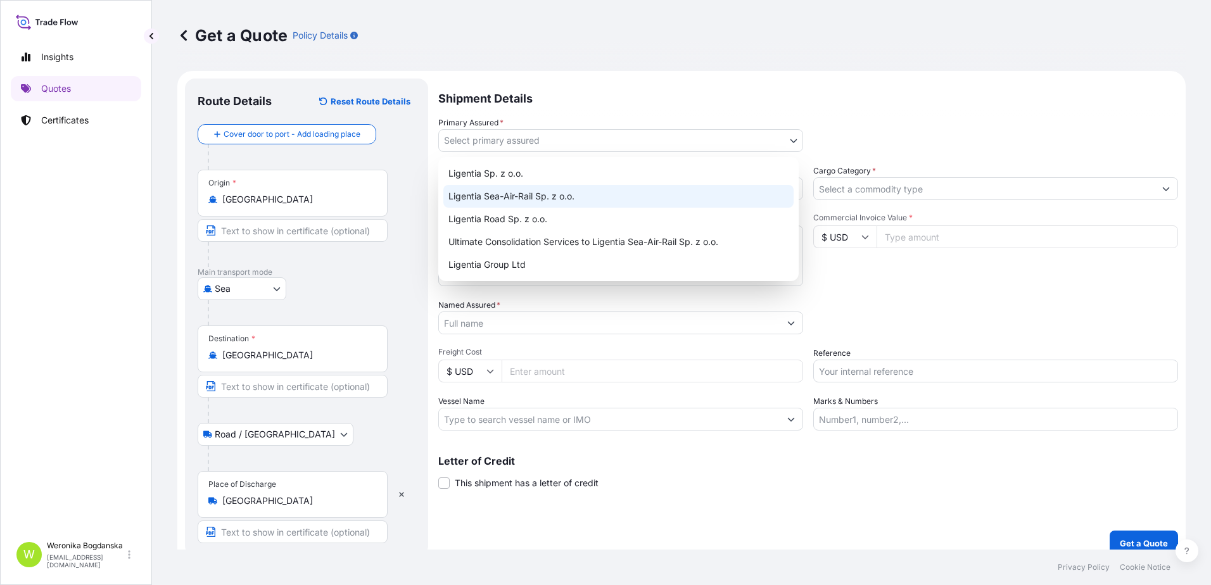
click at [544, 187] on div "Ligentia Sea-Air-Rail Sp. z o.o." at bounding box center [618, 196] width 350 height 23
select select "31440"
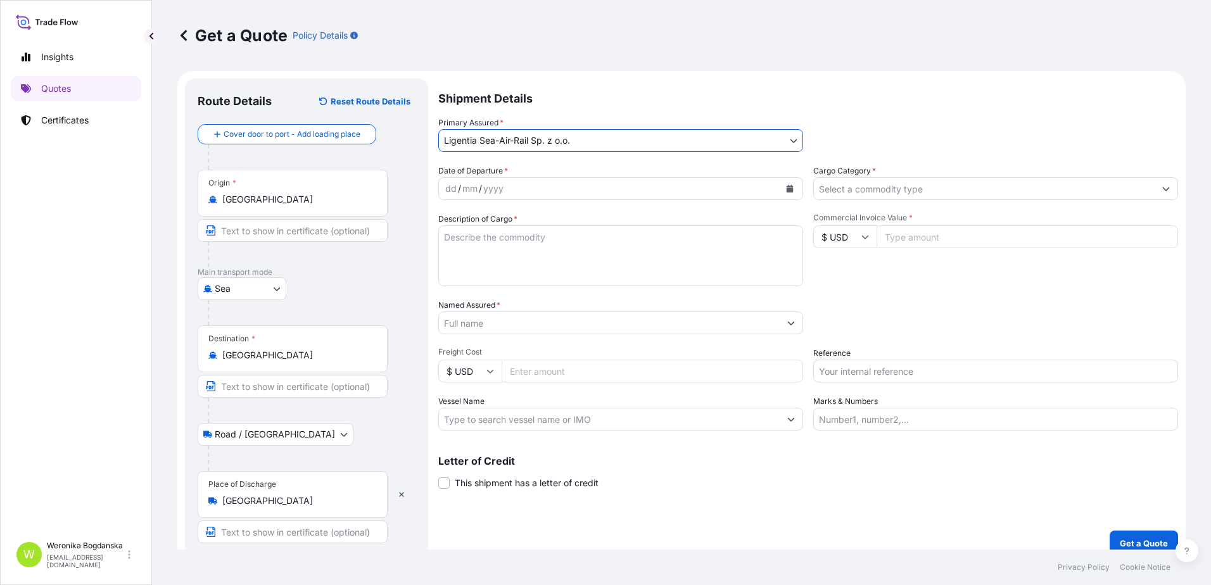
click at [787, 193] on button "Calendar" at bounding box center [789, 189] width 20 height 20
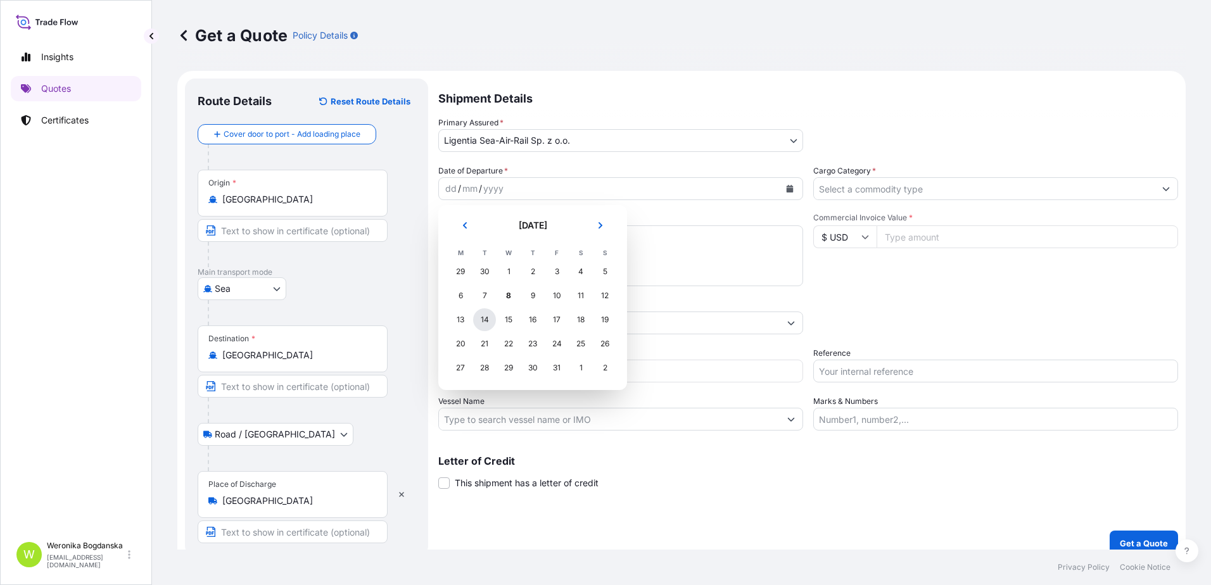
click at [479, 322] on div "14" at bounding box center [484, 319] width 23 height 23
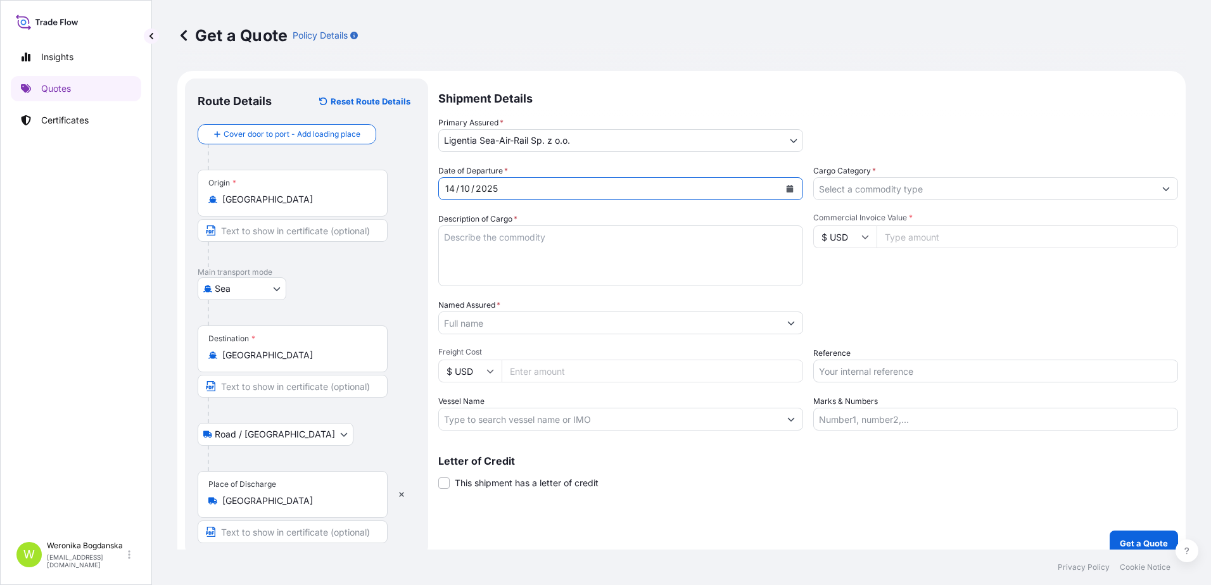
click at [978, 187] on input "Cargo Category *" at bounding box center [984, 188] width 341 height 23
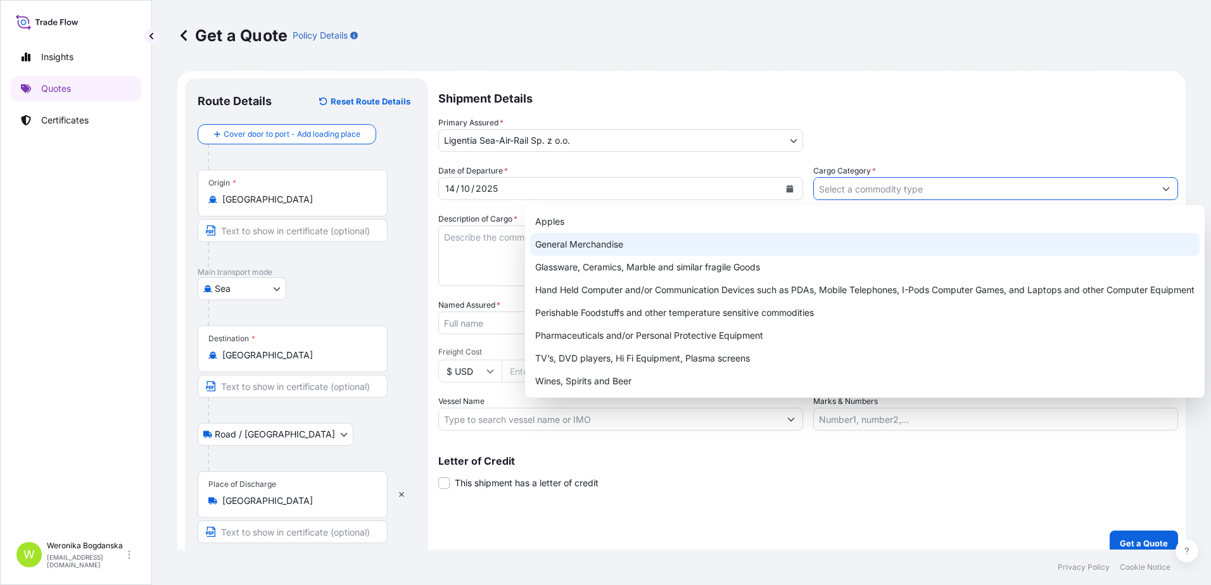
click at [626, 251] on div "General Merchandise" at bounding box center [864, 244] width 669 height 23
type input "General Merchandise"
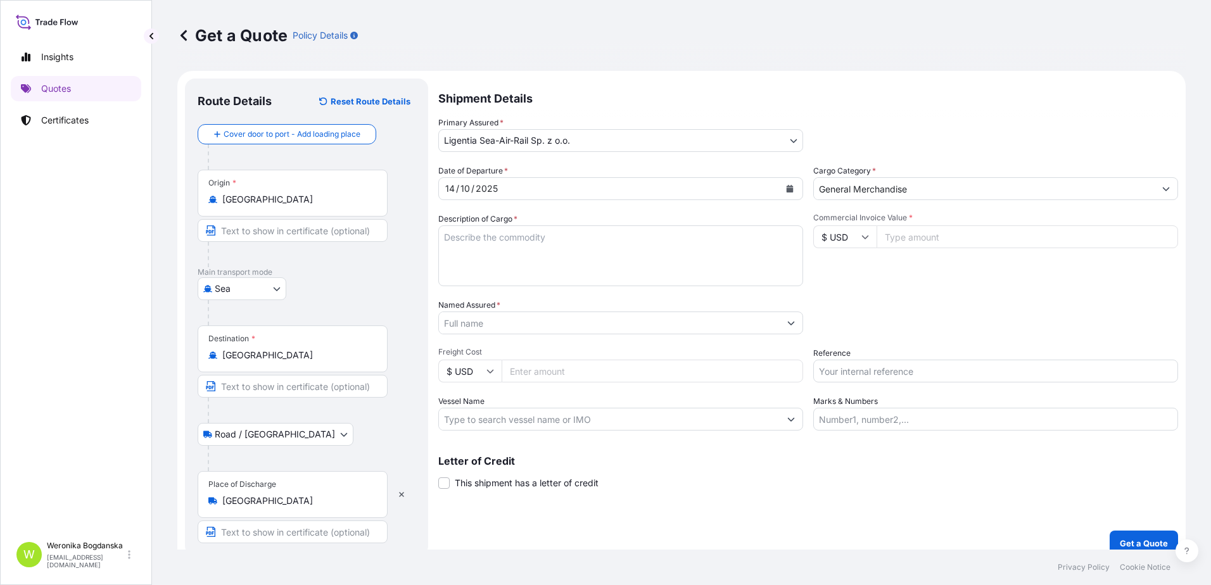
click at [441, 291] on div "Date of Departure * [DATE] Cargo Category * General Merchandise Description of …" at bounding box center [808, 298] width 740 height 266
click at [463, 243] on textarea "Description of Cargo *" at bounding box center [620, 255] width 365 height 61
paste textarea "HEAT SHRINKABLE TUBING"
click at [473, 260] on textarea "HEAT SHRINKABLE TUBING" at bounding box center [620, 255] width 365 height 61
click at [462, 253] on textarea "HEAT SHRINKABLE TUBING" at bounding box center [620, 255] width 365 height 61
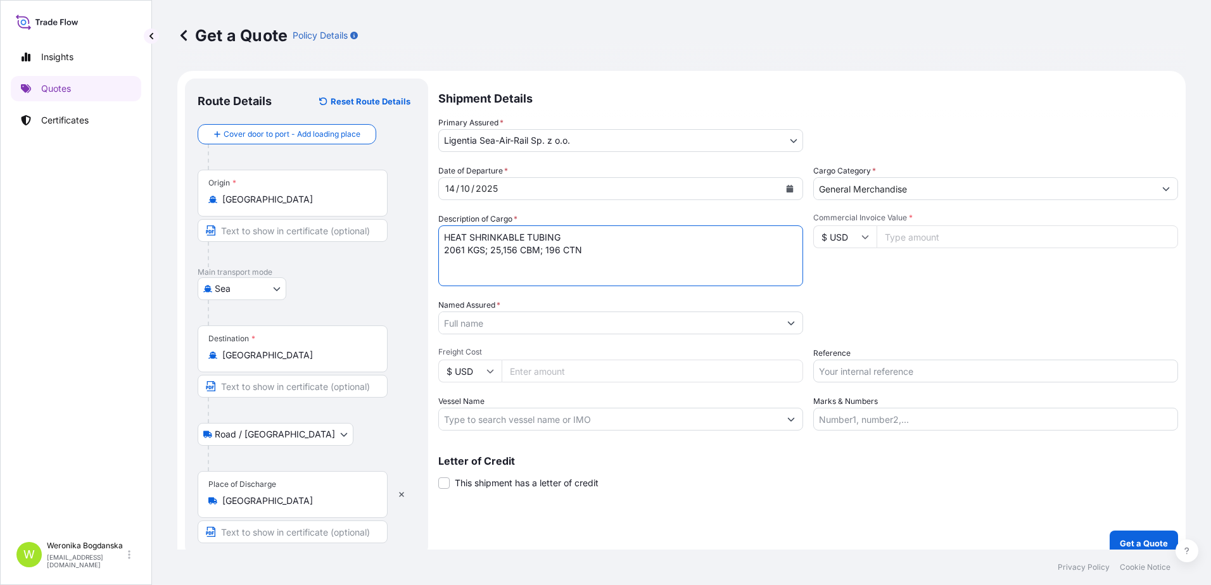
type textarea "HEAT SHRINKABLE TUBING 2061 KGS; 25,156 CBM; 196 CTN"
click at [931, 227] on input "Commercial Invoice Value *" at bounding box center [1026, 236] width 301 height 23
type input "24685.38"
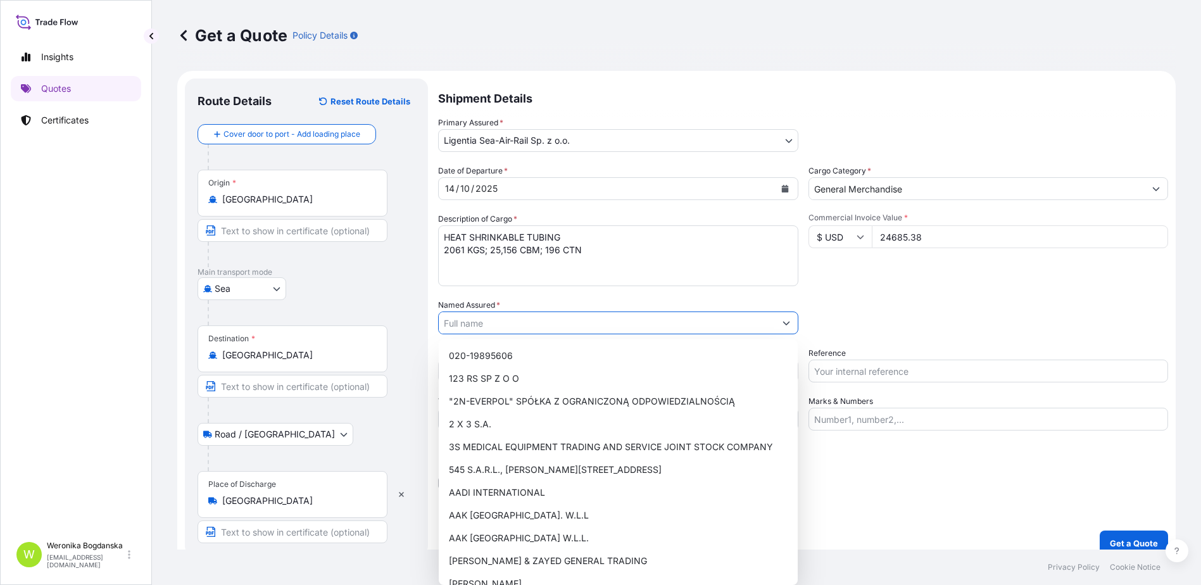
click at [489, 324] on input "Named Assured *" at bounding box center [607, 323] width 336 height 23
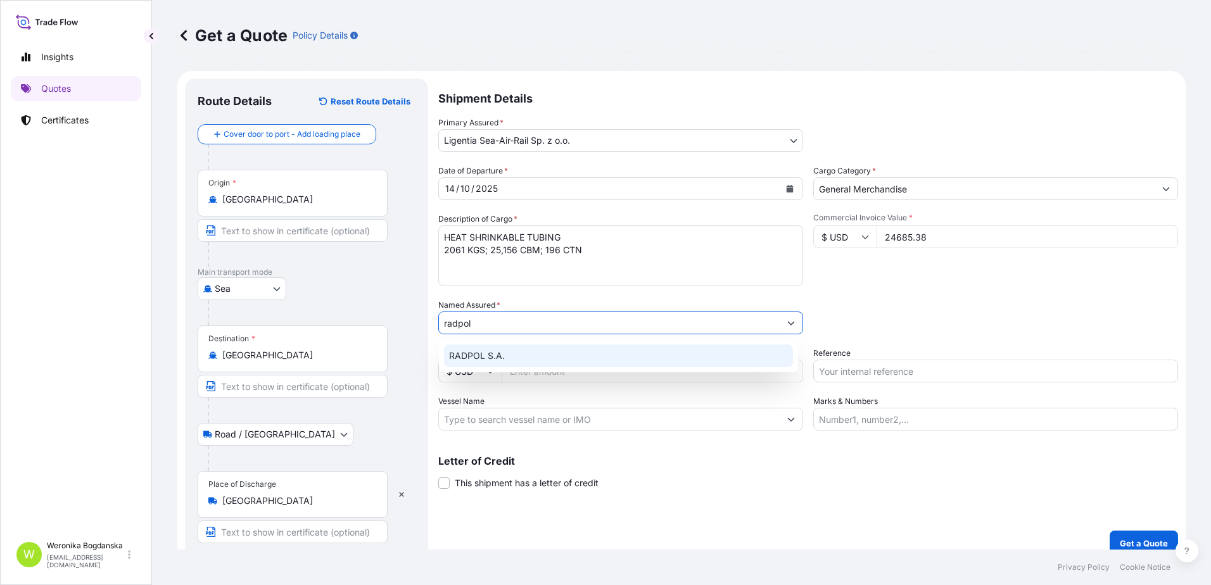
click at [487, 357] on span "RADPOL S.A." at bounding box center [477, 356] width 56 height 13
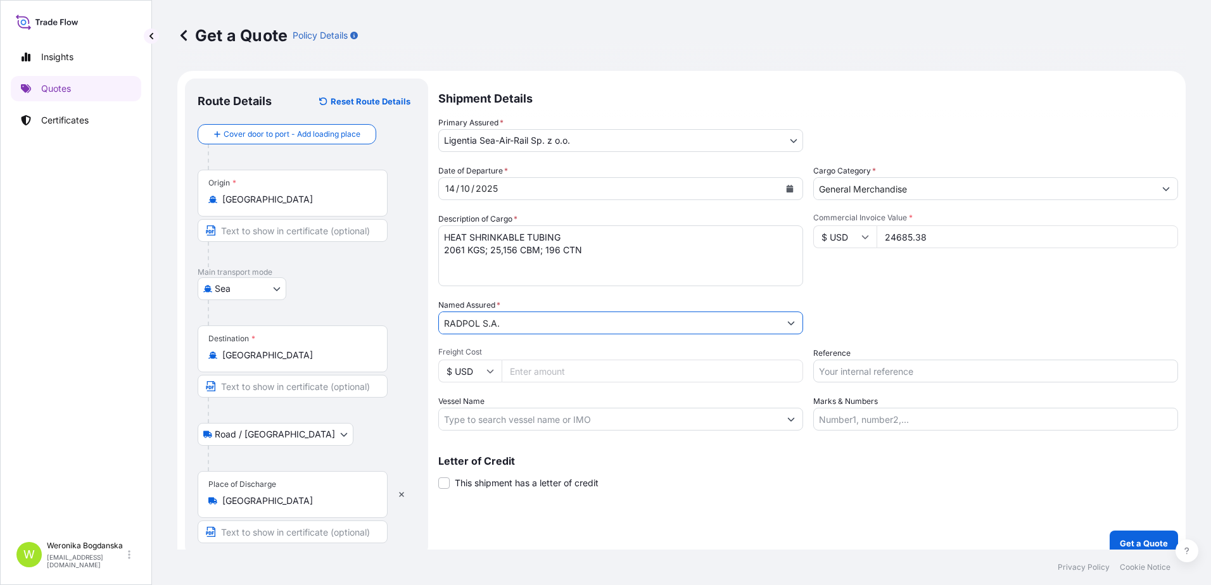
type input "RADPOL S.A."
click at [845, 370] on input "Reference" at bounding box center [995, 371] width 365 height 23
paste input "S02062734"
type input "S02062734"
click at [845, 317] on div "Packing Category Type to search a container mode Please select a primary mode o…" at bounding box center [995, 316] width 365 height 35
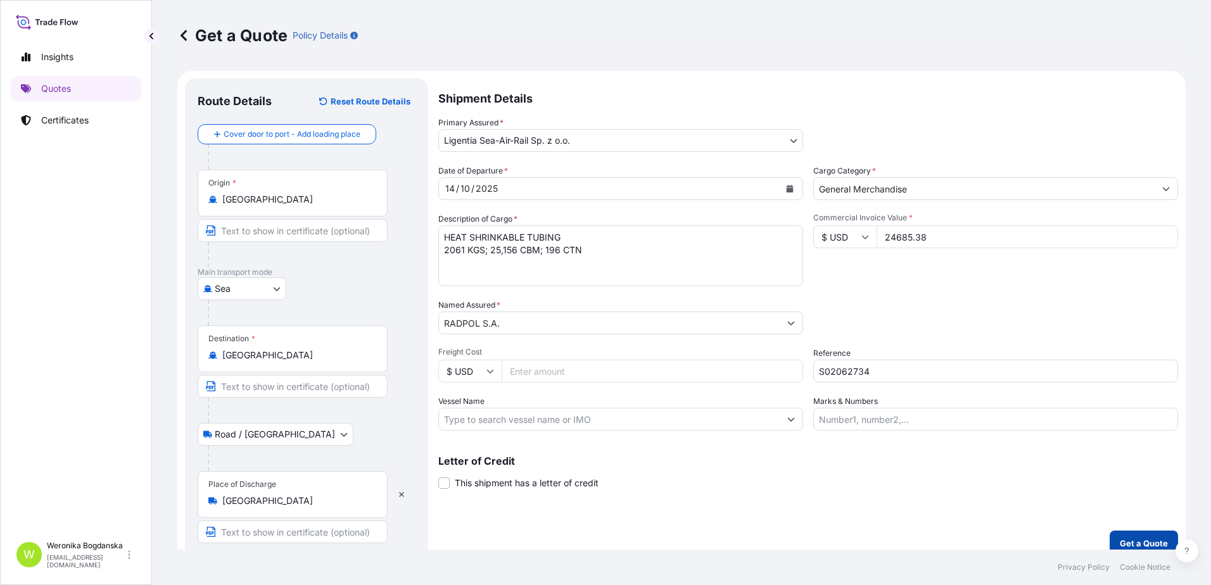
click at [1142, 546] on p "Get a Quote" at bounding box center [1144, 543] width 48 height 13
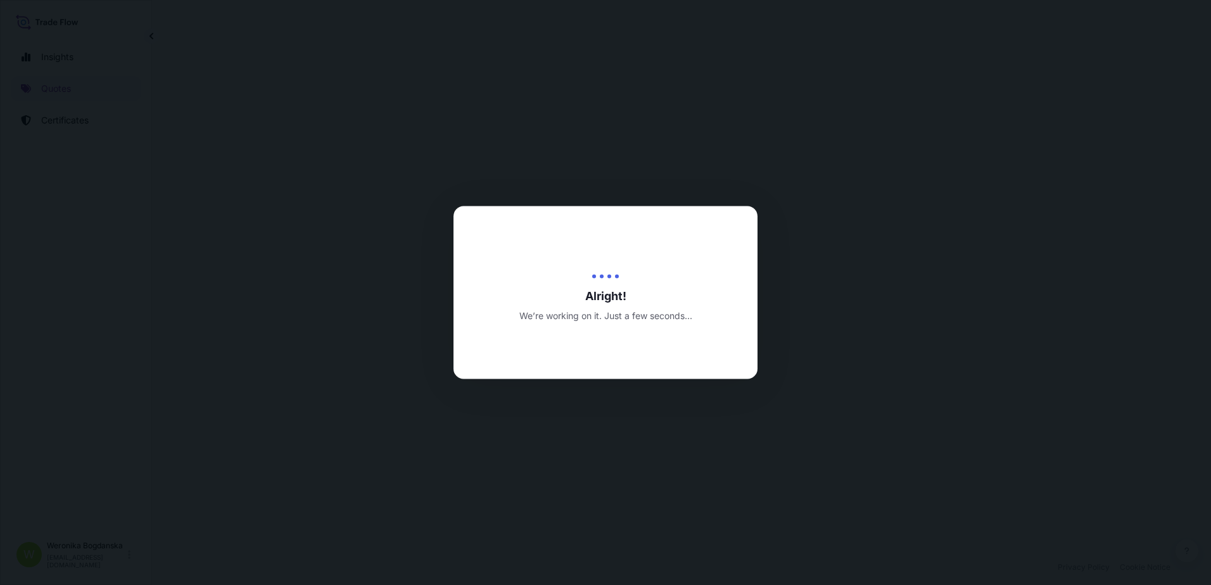
select select "Sea"
select select "Road / [GEOGRAPHIC_DATA]"
select select "31440"
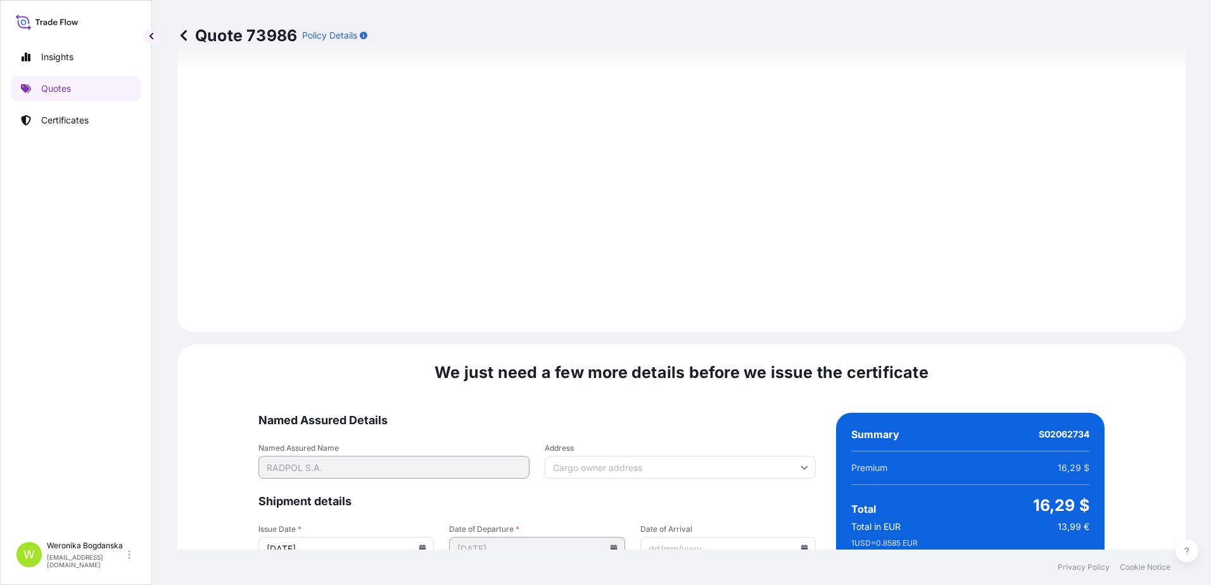
scroll to position [1546, 0]
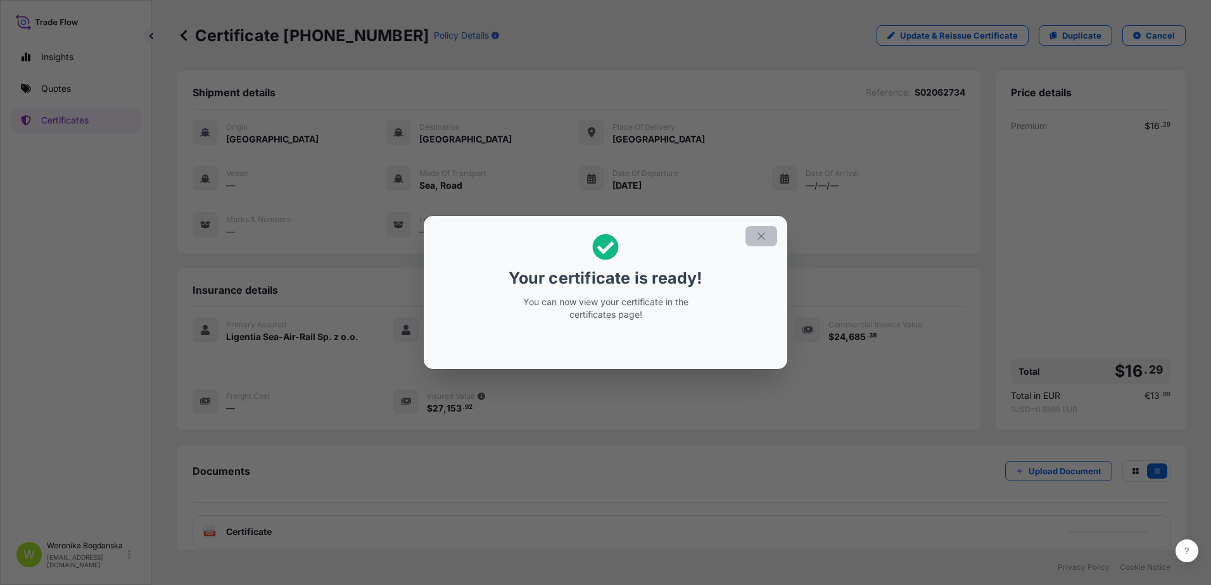
click at [769, 239] on button "button" at bounding box center [761, 236] width 32 height 20
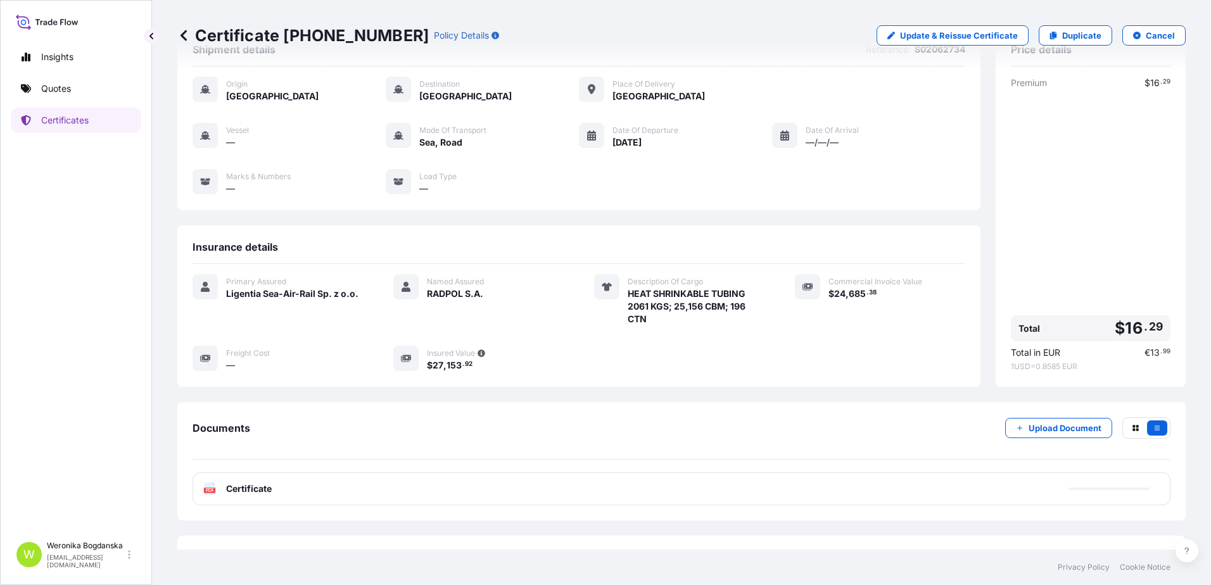
scroll to position [70, 0]
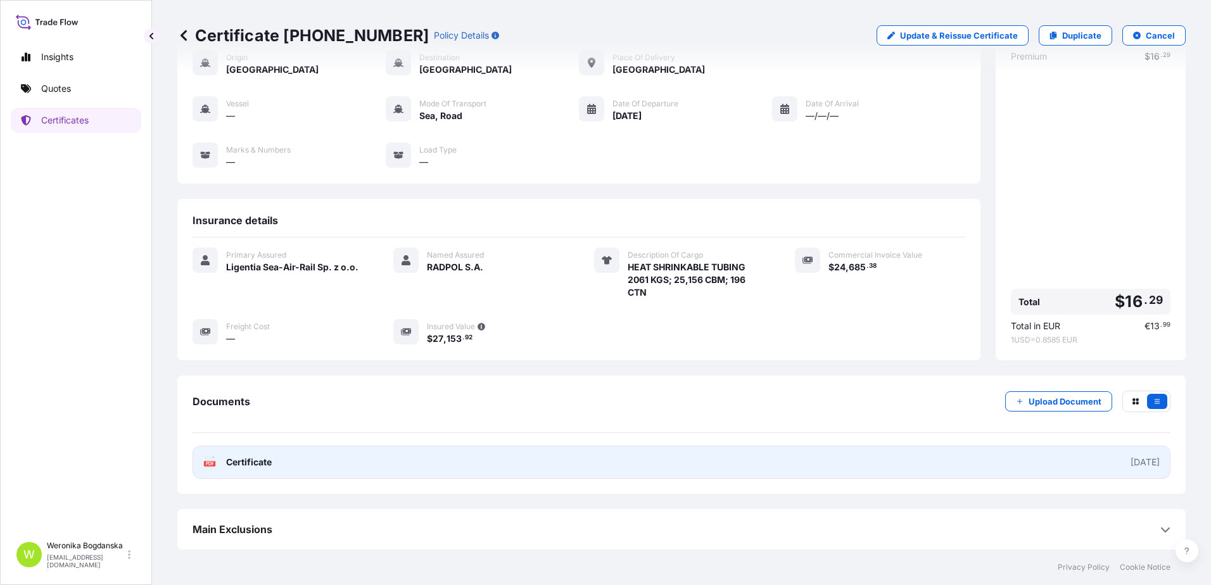
click at [786, 465] on link "PDF Certificate [DATE]" at bounding box center [681, 462] width 978 height 33
